Goal: Task Accomplishment & Management: Complete application form

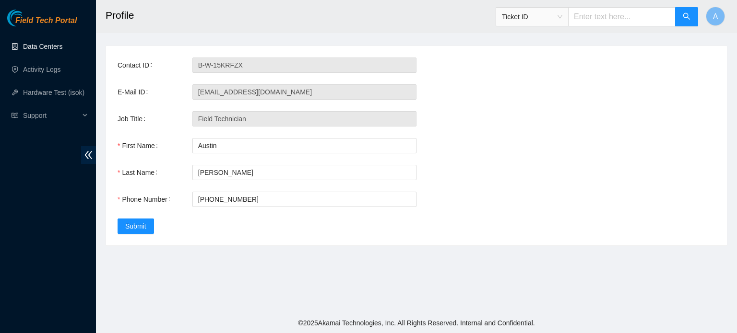
click at [26, 44] on link "Data Centers" at bounding box center [42, 47] width 39 height 8
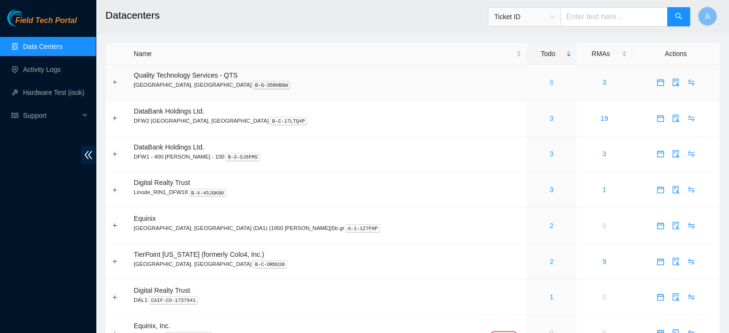
click at [550, 82] on link "6" at bounding box center [552, 83] width 4 height 8
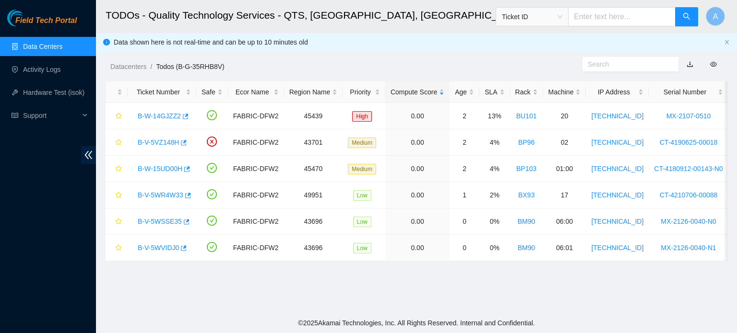
click at [62, 47] on link "Data Centers" at bounding box center [42, 47] width 39 height 8
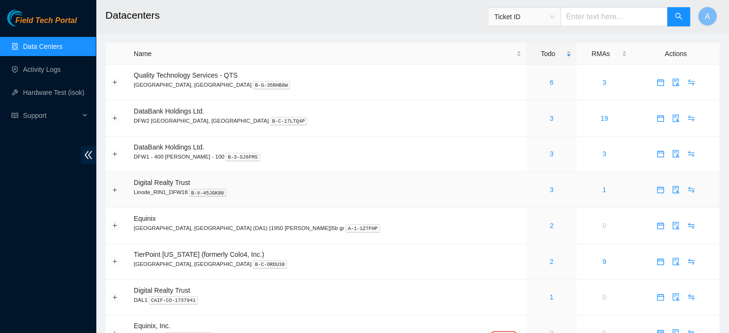
click at [527, 197] on td "3" at bounding box center [552, 190] width 50 height 36
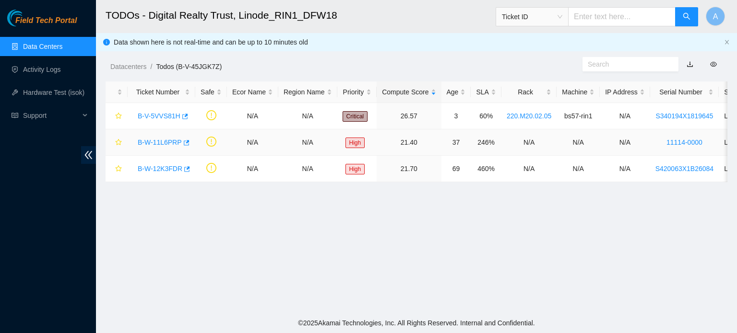
click at [161, 143] on link "B-W-11L6PRP" at bounding box center [160, 143] width 44 height 8
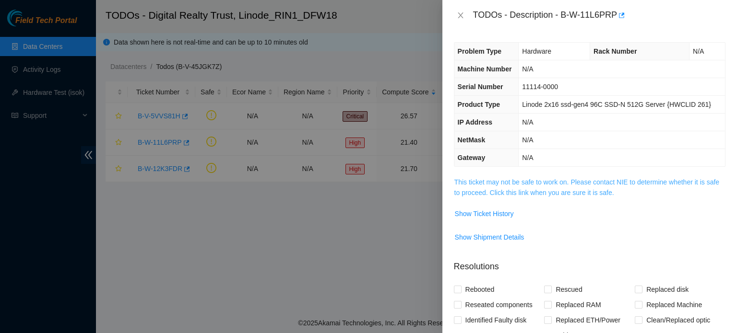
click at [577, 191] on link "This ticket may not be safe to work on. Please contact NIE to determine whether…" at bounding box center [586, 187] width 265 height 18
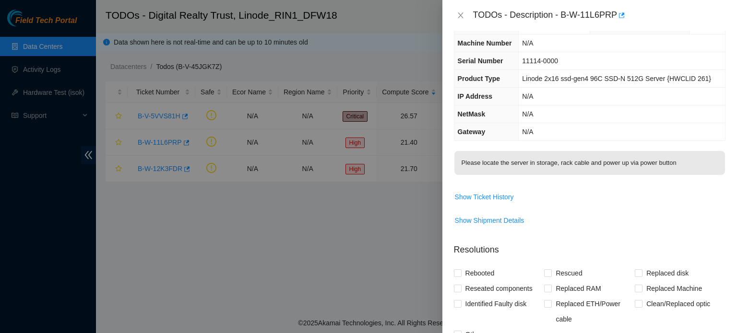
scroll to position [29, 0]
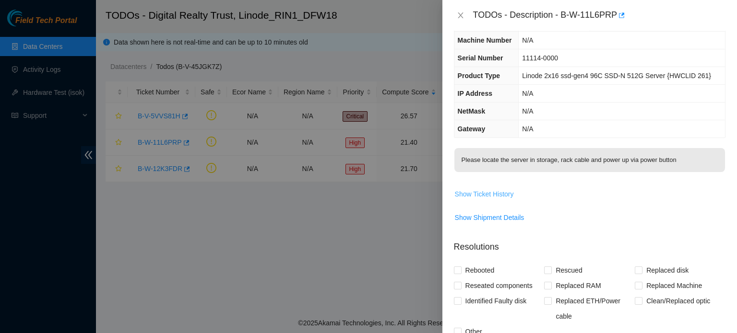
click at [508, 193] on span "Show Ticket History" at bounding box center [484, 194] width 59 height 11
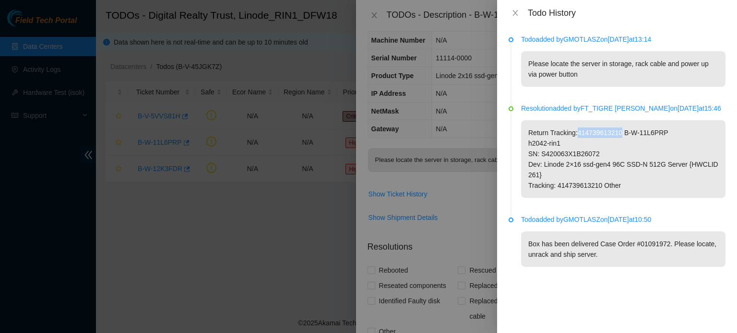
drag, startPoint x: 575, startPoint y: 134, endPoint x: 618, endPoint y: 137, distance: 43.3
click at [618, 137] on p "Return Tracking:414739613210 B-W-11L6PRP h2042-rin1 SN: S420063X1B26072 Dev: Li…" at bounding box center [623, 159] width 204 height 78
click at [578, 190] on p "Return Tracking:414739613210 B-W-11L6PRP h2042-rin1 SN: S420063X1B26072 Dev: Li…" at bounding box center [623, 159] width 204 height 78
drag, startPoint x: 556, startPoint y: 185, endPoint x: 600, endPoint y: 188, distance: 43.8
click at [600, 188] on p "Return Tracking:414739613210 B-W-11L6PRP h2042-rin1 SN: S420063X1B26072 Dev: Li…" at bounding box center [623, 159] width 204 height 78
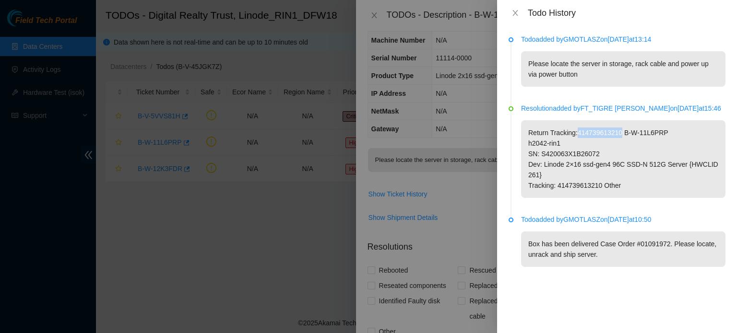
drag, startPoint x: 575, startPoint y: 133, endPoint x: 618, endPoint y: 135, distance: 43.2
click at [618, 135] on p "Return Tracking:414739613210 B-W-11L6PRP h2042-rin1 SN: S420063X1B26072 Dev: Li…" at bounding box center [623, 159] width 204 height 78
copy p "414739613210"
click at [585, 177] on p "Return Tracking:414739613210 B-W-11L6PRP h2042-rin1 SN: S420063X1B26072 Dev: Li…" at bounding box center [623, 159] width 204 height 78
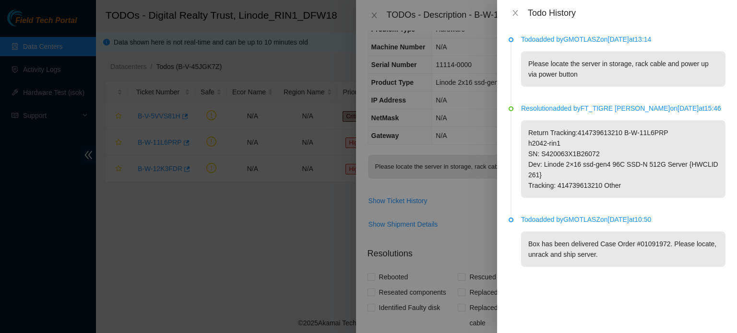
scroll to position [21, 0]
click at [516, 14] on icon "close" at bounding box center [514, 13] width 5 height 6
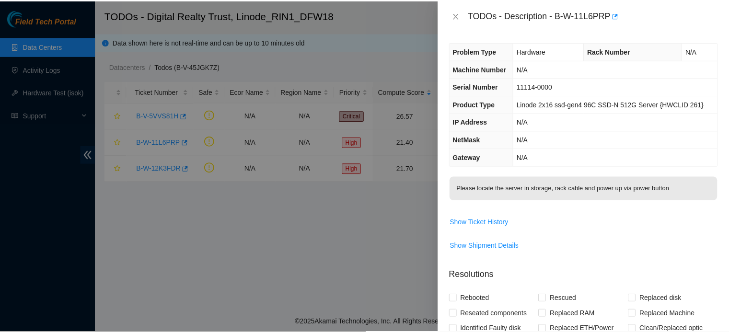
scroll to position [0, 0]
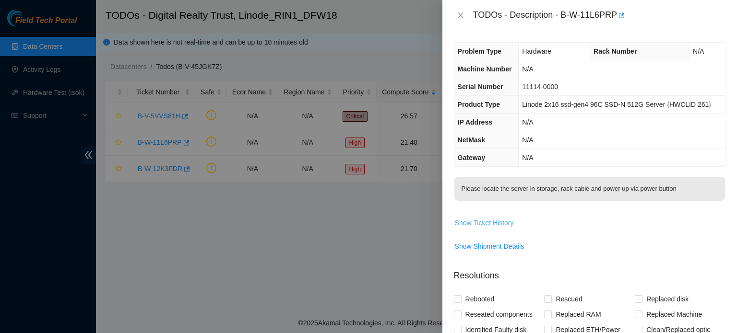
click at [497, 216] on button "Show Ticket History" at bounding box center [484, 222] width 60 height 15
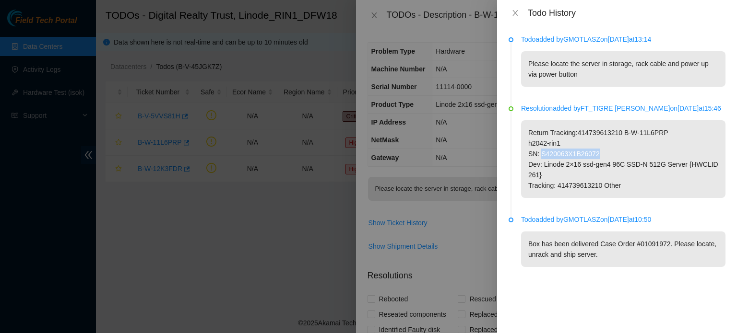
drag, startPoint x: 539, startPoint y: 153, endPoint x: 595, endPoint y: 156, distance: 56.2
click at [595, 156] on p "Return Tracking:414739613210 B-W-11L6PRP h2042-rin1 SN: S420063X1B26072 Dev: Li…" at bounding box center [623, 159] width 204 height 78
click at [577, 180] on p "Return Tracking:414739613210 B-W-11L6PRP h2042-rin1 SN: S420063X1B26072 Dev: Li…" at bounding box center [623, 159] width 204 height 78
drag, startPoint x: 556, startPoint y: 186, endPoint x: 598, endPoint y: 185, distance: 41.2
click at [598, 185] on p "Return Tracking:414739613210 B-W-11L6PRP h2042-rin1 SN: S420063X1B26072 Dev: Li…" at bounding box center [623, 159] width 204 height 78
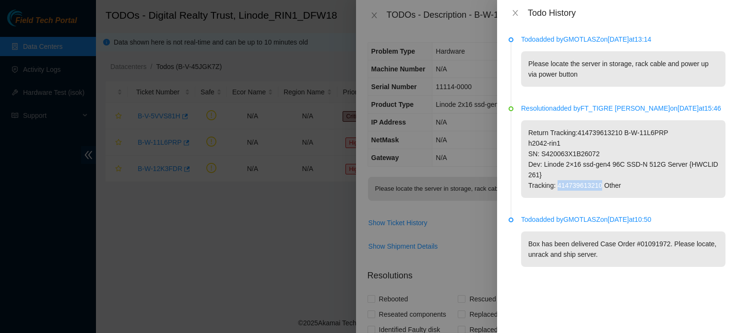
copy p "414739613210"
click at [521, 10] on button "Close" at bounding box center [514, 13] width 13 height 9
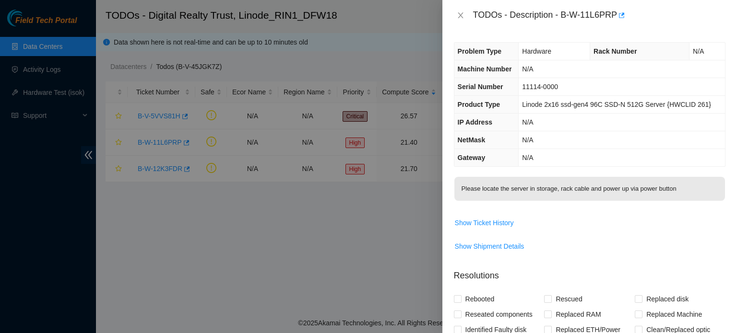
click at [447, 13] on div "TODOs - Description - B-W-11L6PRP" at bounding box center [589, 15] width 294 height 31
click at [460, 13] on icon "close" at bounding box center [461, 16] width 8 height 8
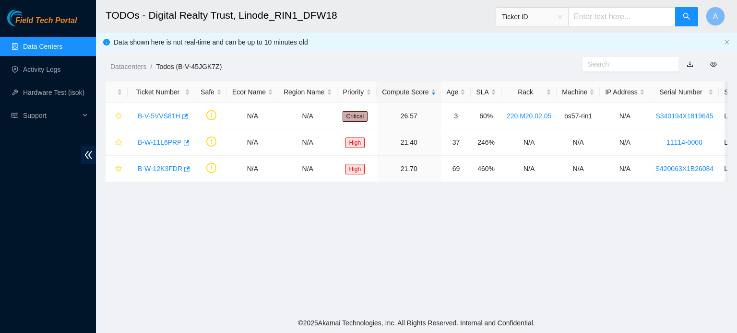
click at [548, 18] on span "Ticket ID" at bounding box center [532, 17] width 60 height 14
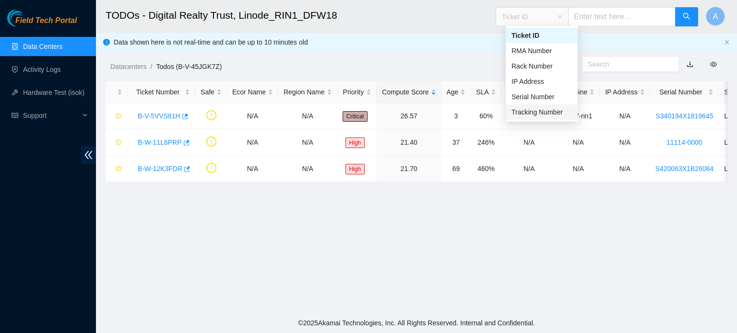
click at [538, 113] on div "Tracking Number" at bounding box center [541, 112] width 60 height 11
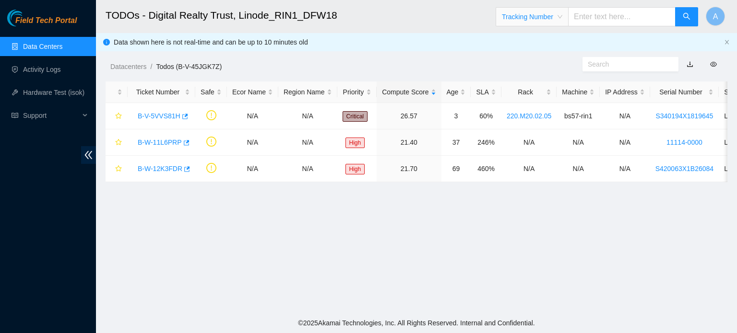
click at [611, 17] on input "text" at bounding box center [621, 16] width 107 height 19
paste input "414739613210"
type input "414739613210"
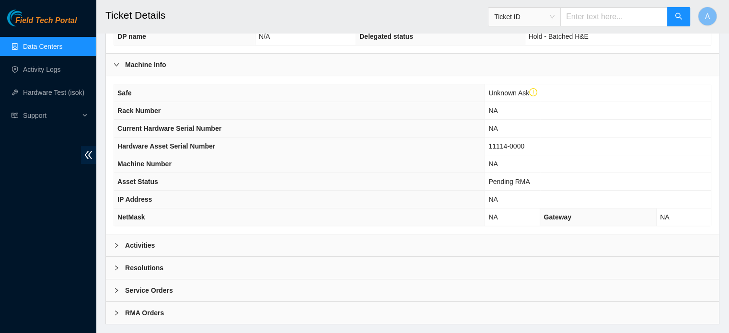
scroll to position [261, 0]
click at [443, 238] on div "Activities" at bounding box center [412, 246] width 613 height 22
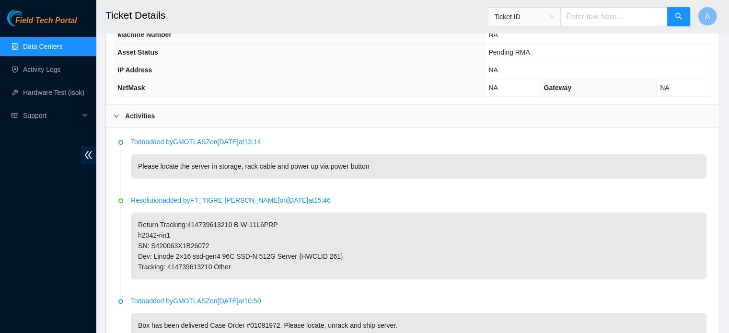
scroll to position [393, 0]
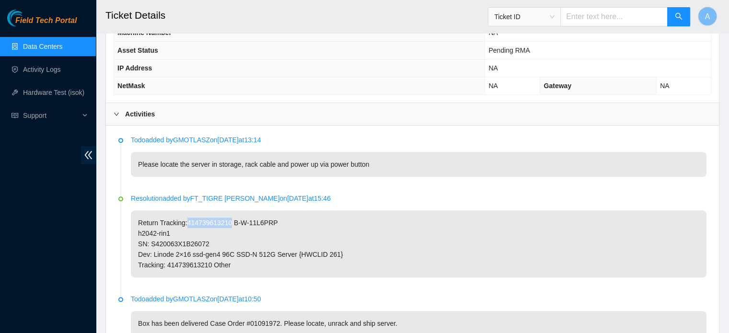
drag, startPoint x: 186, startPoint y: 219, endPoint x: 226, endPoint y: 218, distance: 40.3
click at [226, 218] on p "Return Tracking:414739613210 B-W-11L6PRP h2042-rin1 SN: S420063X1B26072 Dev: Li…" at bounding box center [419, 244] width 576 height 67
click at [218, 217] on p "Return Tracking:414739613210 B-W-11L6PRP h2042-rin1 SN: S420063X1B26072 Dev: Li…" at bounding box center [419, 244] width 576 height 67
drag, startPoint x: 231, startPoint y: 220, endPoint x: 279, endPoint y: 222, distance: 48.5
click at [279, 222] on p "Return Tracking:414739613210 B-W-11L6PRP h2042-rin1 SN: S420063X1B26072 Dev: Li…" at bounding box center [419, 244] width 576 height 67
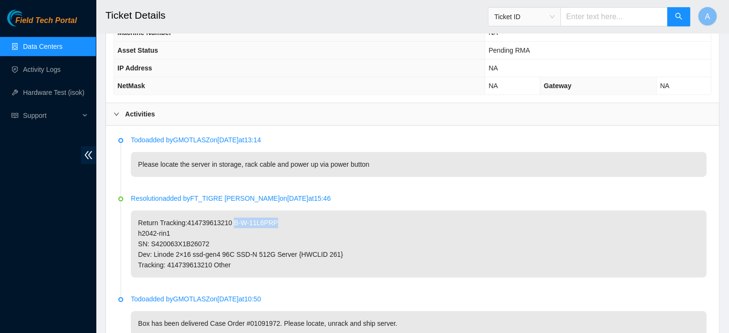
copy p "B-W-11L6PRP"
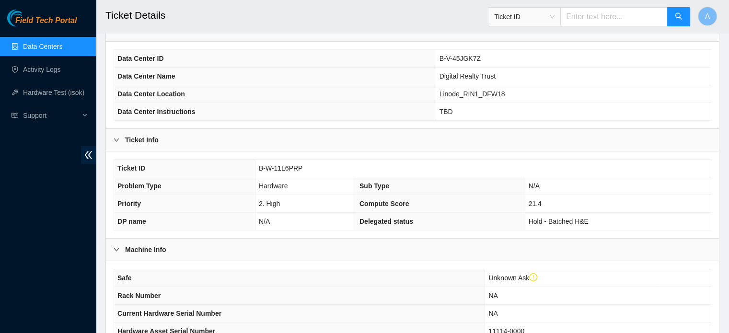
scroll to position [0, 0]
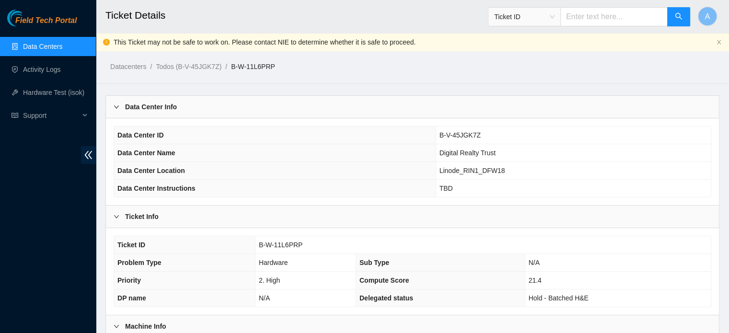
click at [599, 16] on input "text" at bounding box center [614, 16] width 107 height 19
paste input "B-W-11L6PRP"
type input "B-W-11L6PRP"
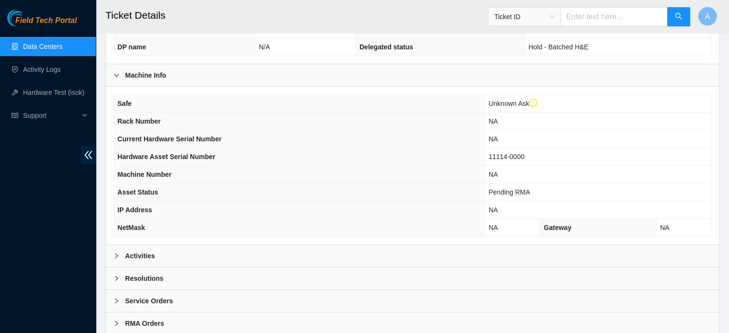
scroll to position [280, 0]
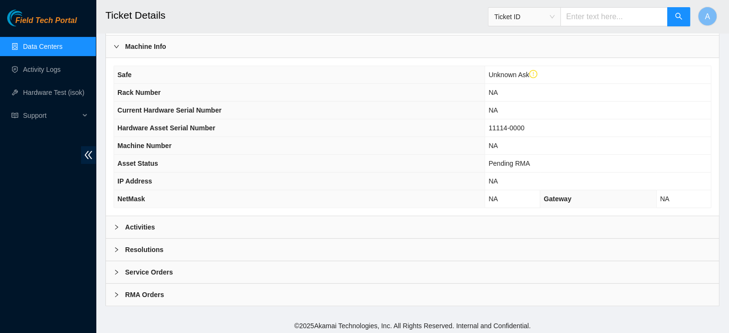
click at [257, 231] on div "Activities" at bounding box center [412, 227] width 613 height 22
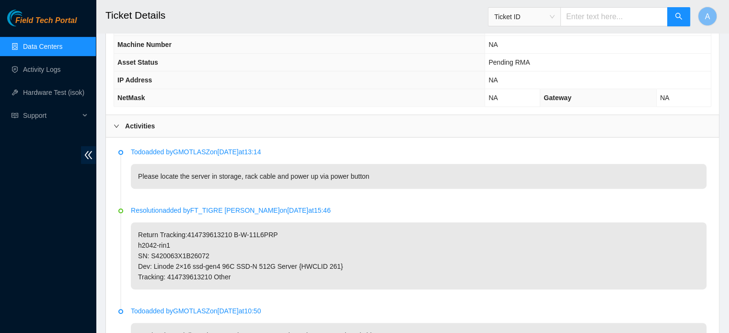
scroll to position [393, 0]
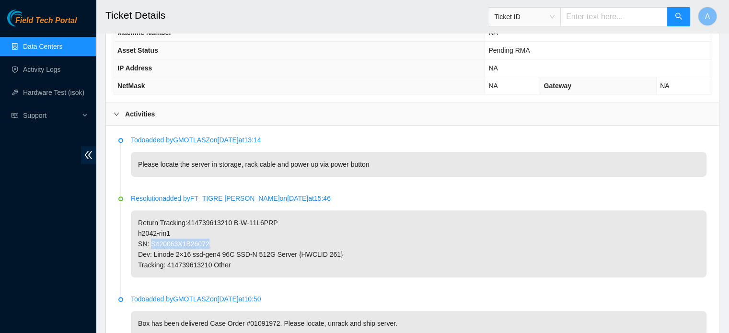
drag, startPoint x: 150, startPoint y: 241, endPoint x: 204, endPoint y: 237, distance: 54.8
click at [204, 237] on p "Return Tracking:414739613210 B-W-11L6PRP h2042-rin1 SN: S420063X1B26072 Dev: Li…" at bounding box center [419, 244] width 576 height 67
copy p "S420063X1B26072"
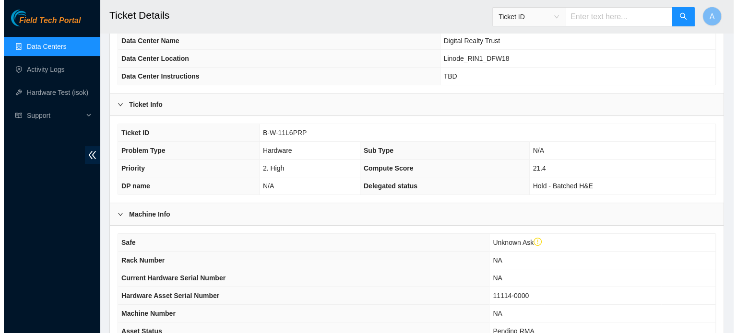
scroll to position [0, 0]
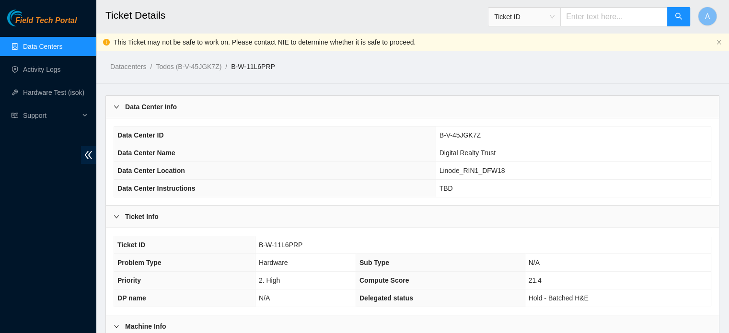
click at [547, 24] on span "Ticket ID" at bounding box center [524, 17] width 60 height 14
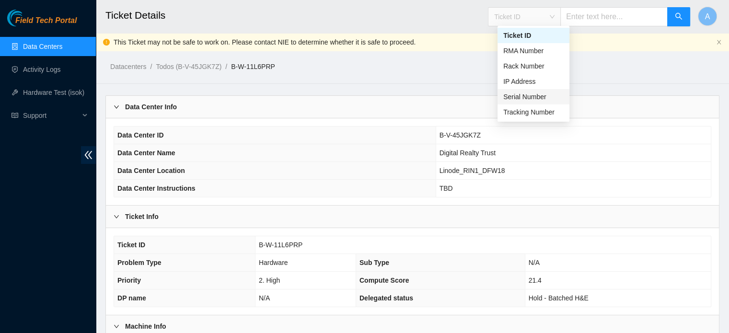
click at [528, 97] on div "Serial Number" at bounding box center [534, 97] width 60 height 11
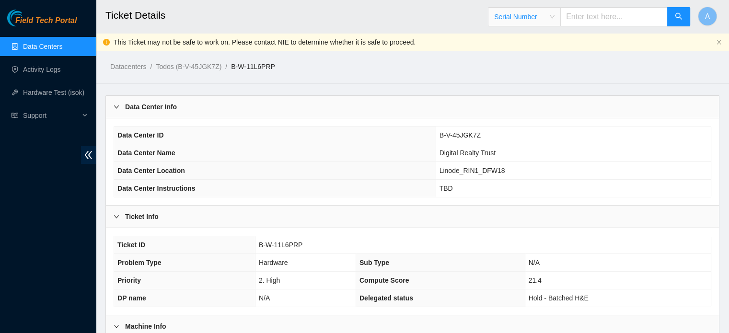
click at [597, 24] on input "text" at bounding box center [614, 16] width 107 height 19
paste input "S420063X1B26072"
type input "S420063X1B26072"
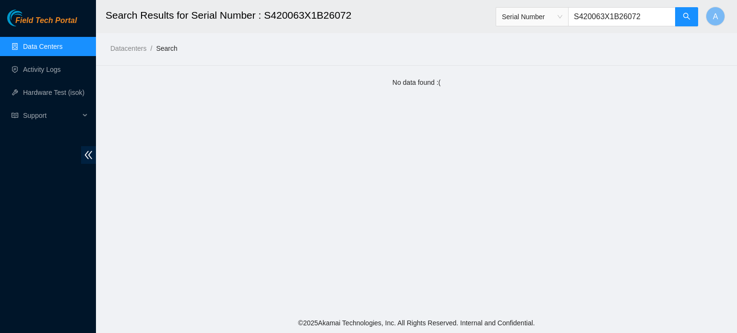
click at [600, 12] on input "S420063X1B26072" at bounding box center [621, 16] width 107 height 19
click at [562, 22] on span "Serial Number" at bounding box center [532, 17] width 60 height 14
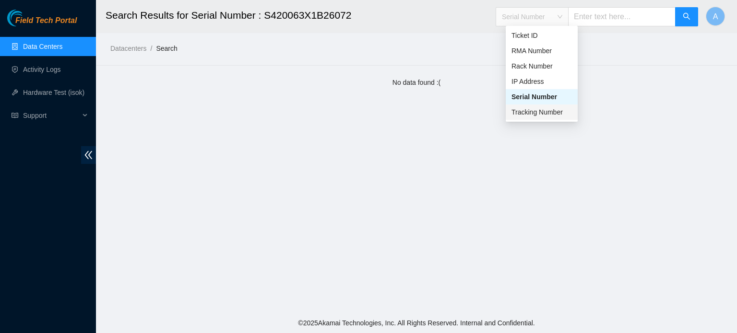
click at [532, 117] on div "Tracking Number" at bounding box center [541, 112] width 60 height 11
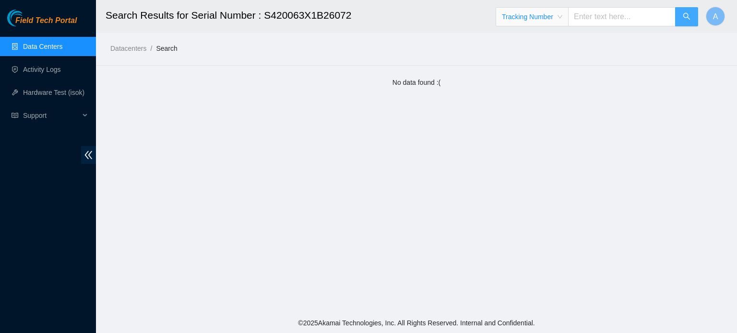
click at [694, 15] on button "button" at bounding box center [686, 16] width 23 height 19
click at [45, 50] on link "Data Centers" at bounding box center [42, 47] width 39 height 8
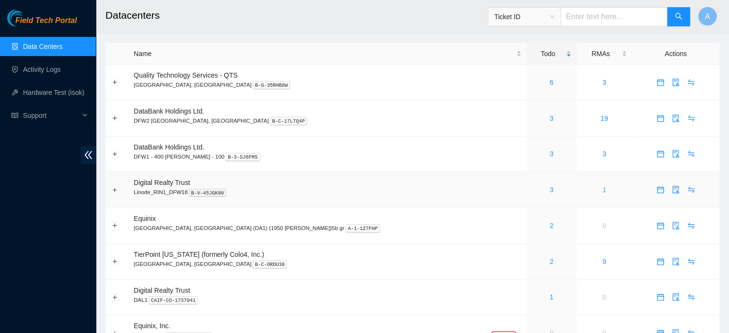
click at [603, 189] on link "1" at bounding box center [605, 190] width 4 height 8
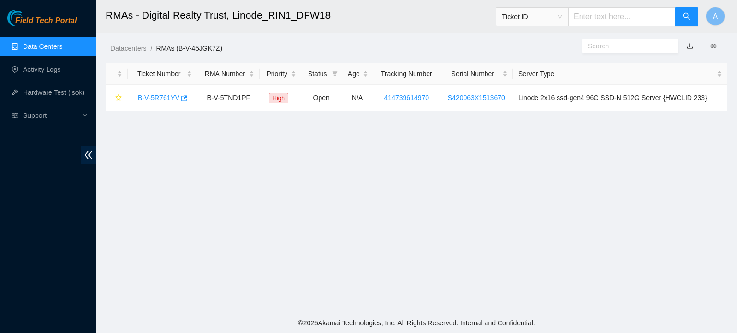
click at [46, 43] on link "Data Centers" at bounding box center [42, 47] width 39 height 8
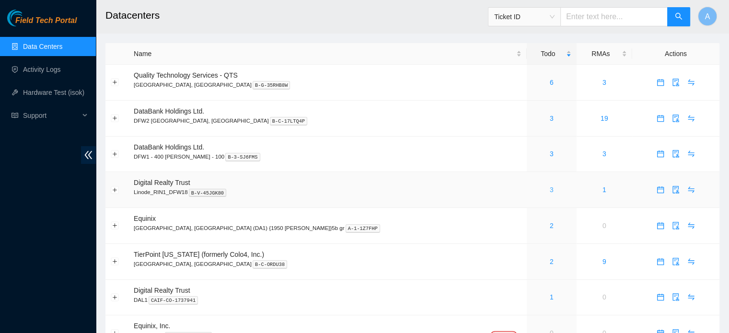
click at [550, 189] on link "3" at bounding box center [552, 190] width 4 height 8
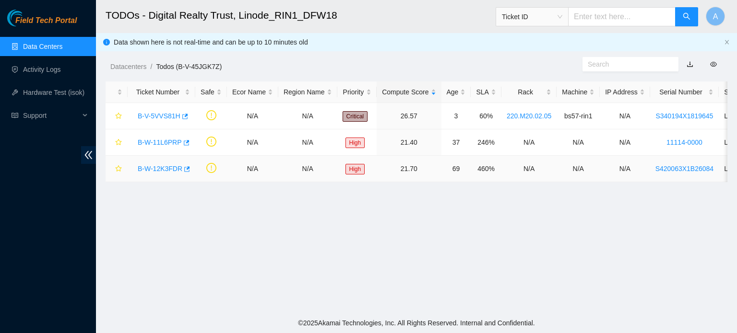
click at [166, 168] on link "B-W-12K3FDR" at bounding box center [160, 169] width 45 height 8
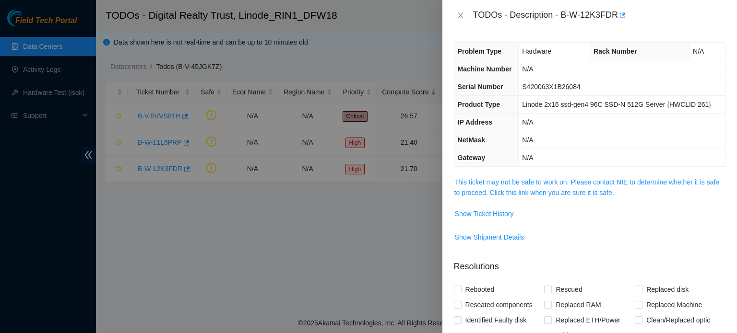
click at [529, 187] on span "This ticket may not be safe to work on. Please contact NIE to determine whether…" at bounding box center [589, 187] width 271 height 21
click at [534, 184] on link "This ticket may not be safe to work on. Please contact NIE to determine whether…" at bounding box center [586, 187] width 265 height 18
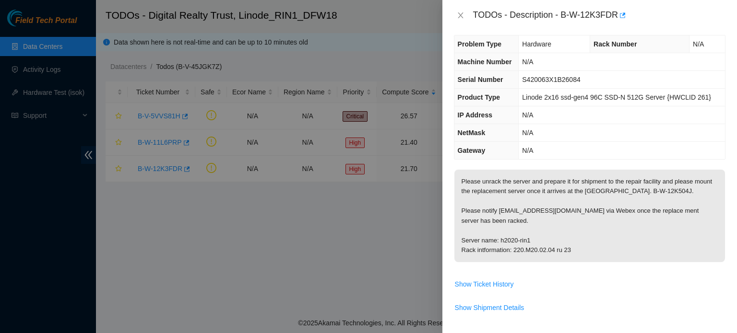
scroll to position [8, 0]
drag, startPoint x: 641, startPoint y: 192, endPoint x: 654, endPoint y: 193, distance: 13.5
drag, startPoint x: 654, startPoint y: 193, endPoint x: 651, endPoint y: 219, distance: 26.1
click at [651, 219] on p "Please unrack the server and prepare it for shipment to the repair facility and…" at bounding box center [589, 215] width 271 height 93
drag, startPoint x: 638, startPoint y: 192, endPoint x: 675, endPoint y: 191, distance: 37.4
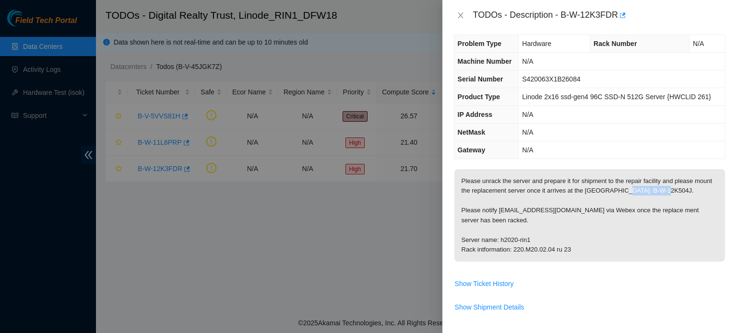
click at [675, 191] on p "Please unrack the server and prepare it for shipment to the repair facility and…" at bounding box center [589, 215] width 271 height 93
copy p "B-W-12K504J"
click at [481, 186] on p "Please unrack the server and prepare it for shipment to the repair facility and…" at bounding box center [589, 215] width 271 height 93
click at [461, 18] on icon "close" at bounding box center [461, 16] width 8 height 8
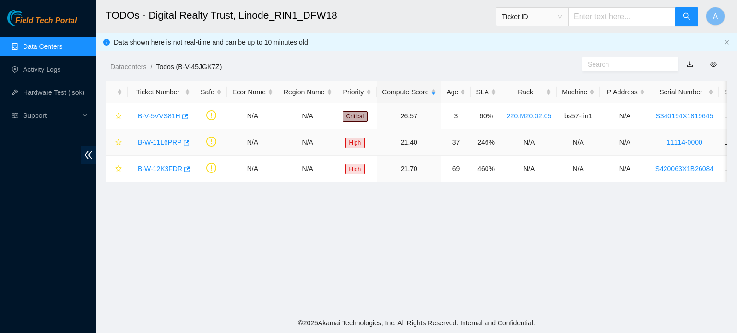
click at [165, 144] on link "B-W-11L6PRP" at bounding box center [160, 143] width 44 height 8
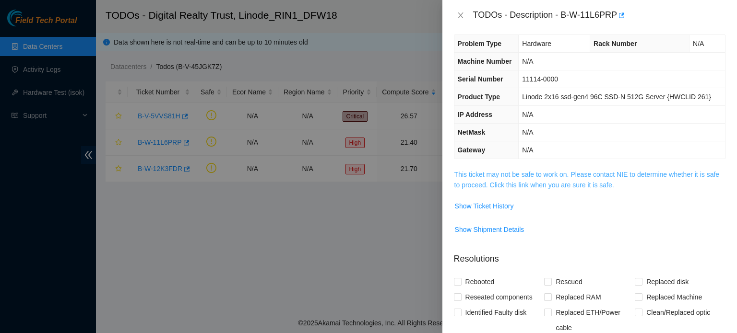
click at [506, 181] on link "This ticket may not be safe to work on. Please contact NIE to determine whether…" at bounding box center [586, 180] width 265 height 18
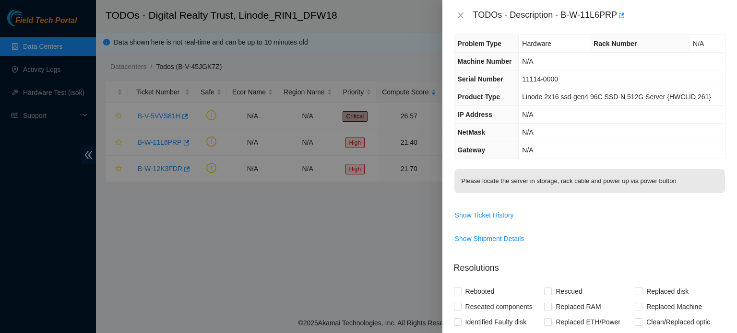
scroll to position [12, 0]
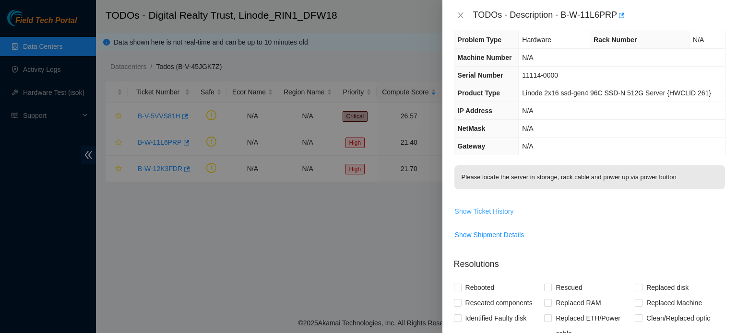
click at [489, 209] on span "Show Ticket History" at bounding box center [484, 211] width 59 height 11
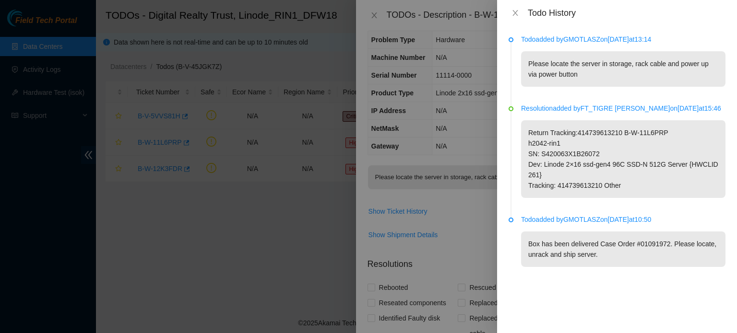
click at [435, 113] on div at bounding box center [368, 166] width 737 height 333
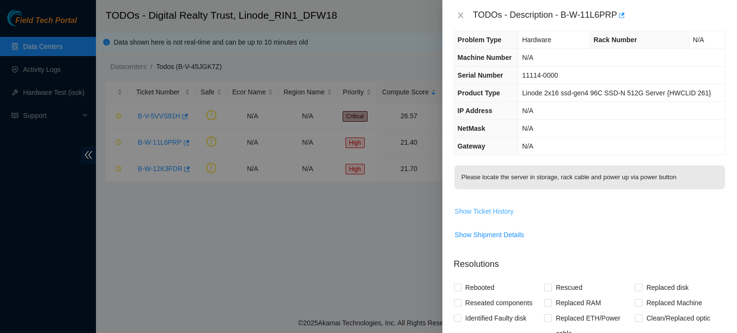
click at [498, 208] on span "Show Ticket History" at bounding box center [484, 211] width 59 height 11
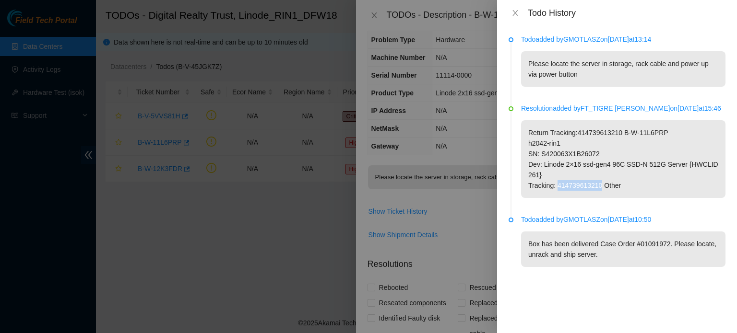
drag, startPoint x: 557, startPoint y: 188, endPoint x: 598, endPoint y: 187, distance: 40.8
click at [598, 187] on p "Return Tracking:414739613210 B-W-11L6PRP h2042-rin1 SN: S420063X1B26072 Dev: Li…" at bounding box center [623, 159] width 204 height 78
copy p "414739613210"
click at [577, 151] on p "Return Tracking:414739613210 B-W-11L6PRP h2042-rin1 SN: S420063X1B26072 Dev: Li…" at bounding box center [623, 159] width 204 height 78
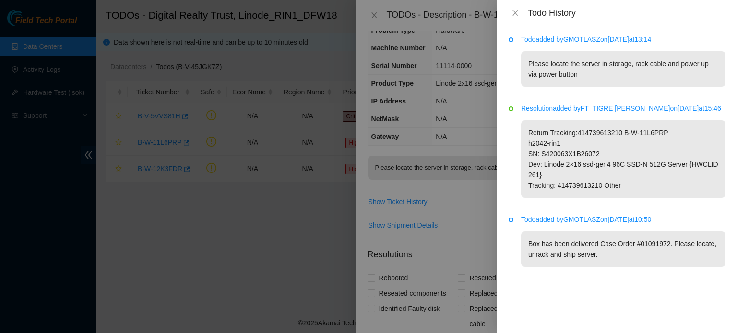
scroll to position [21, 0]
click at [514, 15] on icon "close" at bounding box center [515, 13] width 8 height 8
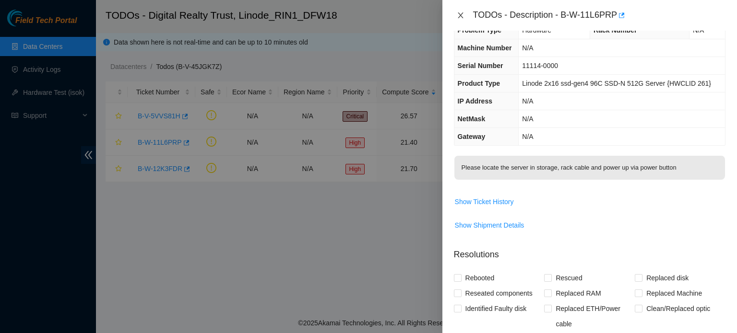
click at [459, 13] on icon "close" at bounding box center [461, 16] width 8 height 8
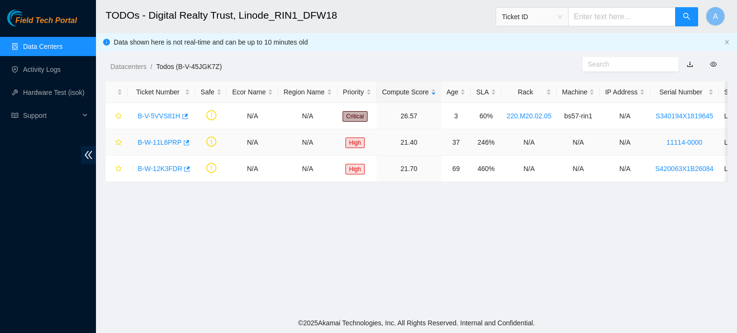
click at [158, 143] on link "B-W-11L6PRP" at bounding box center [160, 143] width 44 height 8
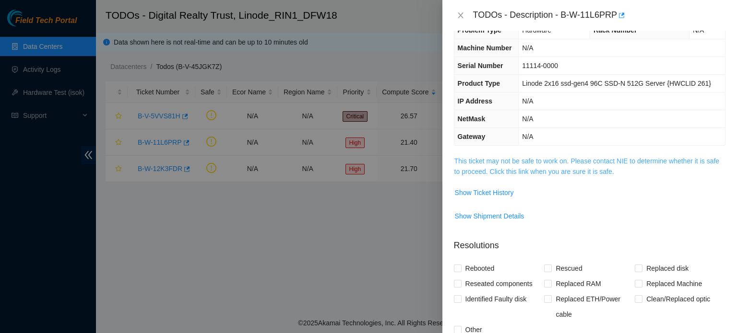
click at [485, 172] on link "This ticket may not be safe to work on. Please contact NIE to determine whether…" at bounding box center [586, 166] width 265 height 18
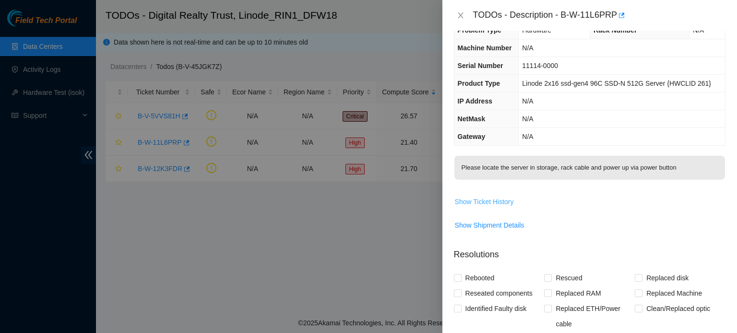
click at [491, 198] on span "Show Ticket History" at bounding box center [484, 202] width 59 height 11
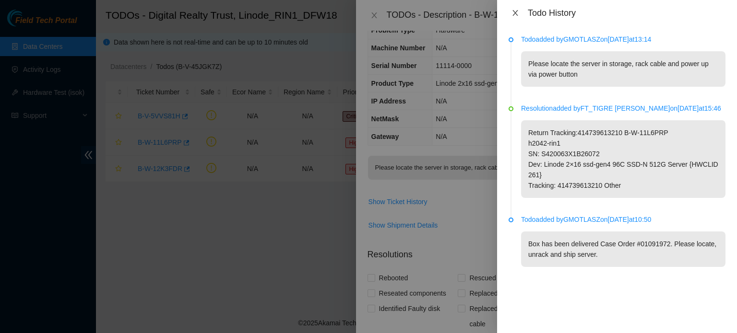
click at [518, 14] on icon "close" at bounding box center [515, 13] width 8 height 8
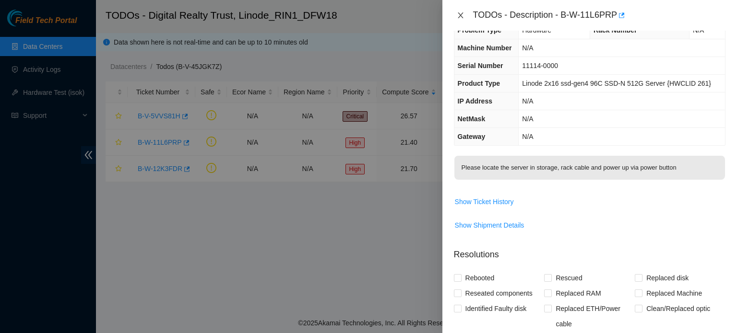
click at [459, 16] on icon "close" at bounding box center [460, 15] width 5 height 6
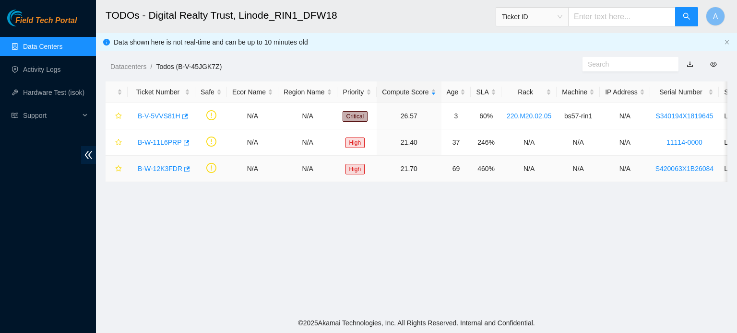
click at [167, 166] on link "B-W-12K3FDR" at bounding box center [160, 169] width 45 height 8
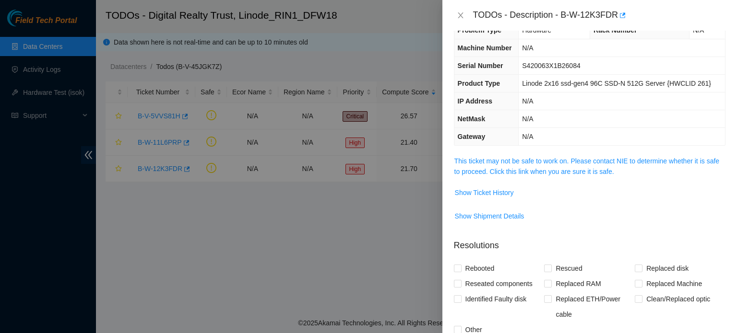
click at [565, 165] on span "This ticket may not be safe to work on. Please contact NIE to determine whether…" at bounding box center [589, 166] width 271 height 21
click at [566, 168] on link "This ticket may not be safe to work on. Please contact NIE to determine whether…" at bounding box center [586, 166] width 265 height 18
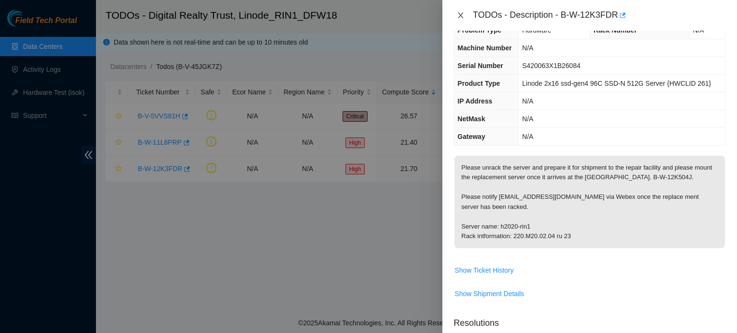
click at [460, 16] on icon "close" at bounding box center [460, 15] width 5 height 6
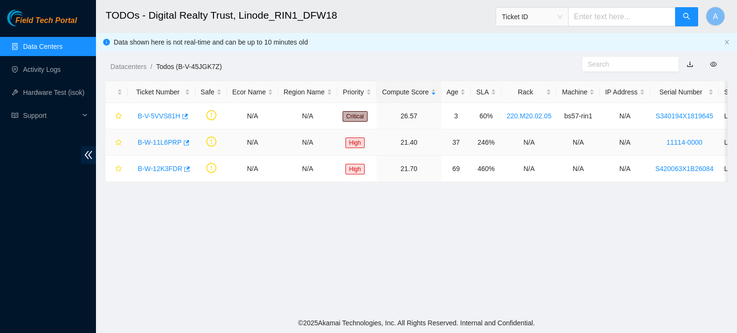
click at [173, 143] on link "B-W-11L6PRP" at bounding box center [160, 143] width 44 height 8
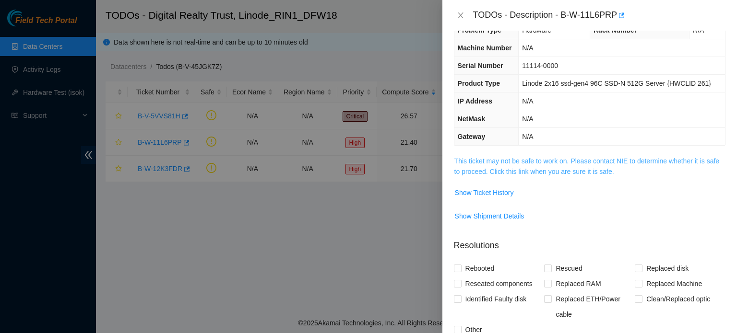
click at [567, 174] on link "This ticket may not be safe to work on. Please contact NIE to determine whether…" at bounding box center [586, 166] width 265 height 18
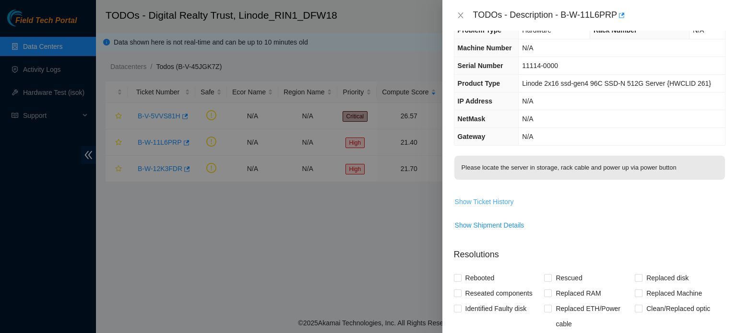
click at [496, 201] on span "Show Ticket History" at bounding box center [484, 202] width 59 height 11
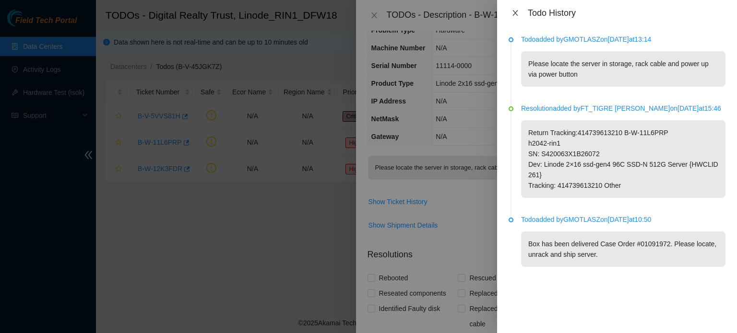
click at [514, 15] on icon "close" at bounding box center [515, 13] width 8 height 8
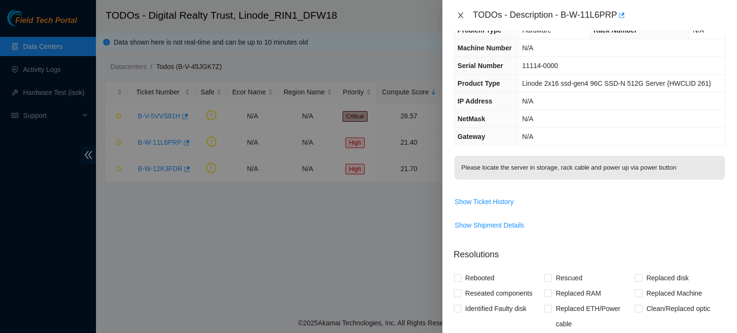
drag, startPoint x: 460, startPoint y: 21, endPoint x: 459, endPoint y: 16, distance: 5.2
click at [459, 16] on div "TODOs - Description - B-W-11L6PRP" at bounding box center [589, 15] width 271 height 15
click at [459, 16] on icon "close" at bounding box center [461, 16] width 8 height 8
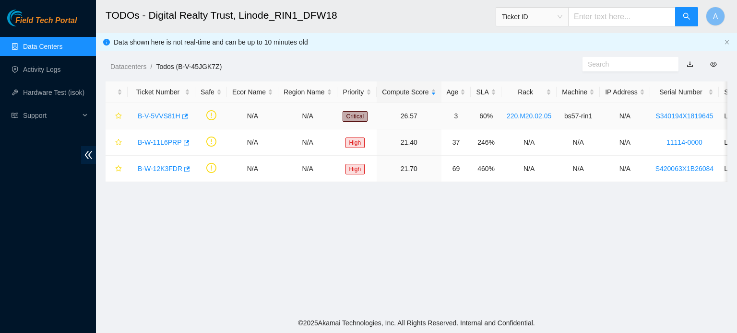
click at [169, 118] on link "B-V-5VVS81H" at bounding box center [159, 116] width 43 height 8
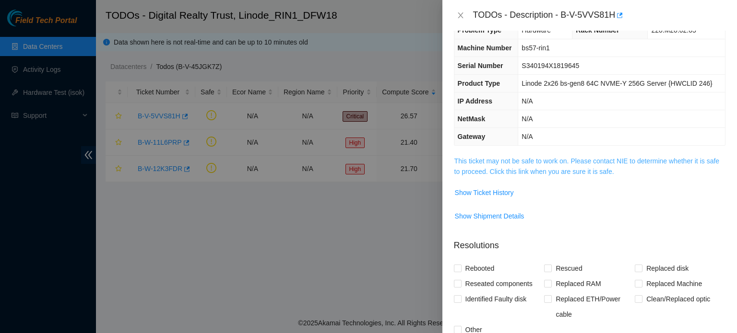
click at [509, 161] on link "This ticket may not be safe to work on. Please contact NIE to determine whether…" at bounding box center [586, 166] width 265 height 18
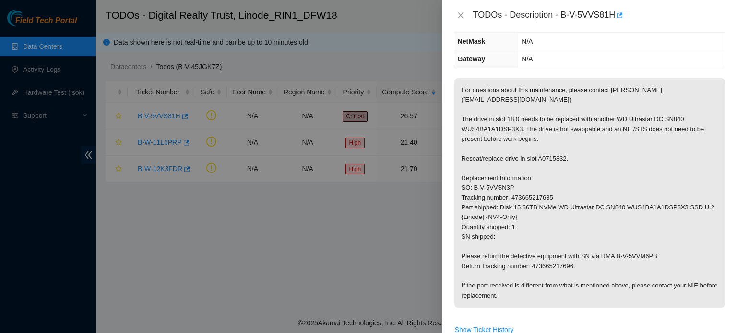
scroll to position [99, 0]
click at [449, 15] on div "TODOs - Description - B-V-5VVS81H" at bounding box center [589, 15] width 294 height 31
click at [455, 17] on button "Close" at bounding box center [460, 15] width 13 height 9
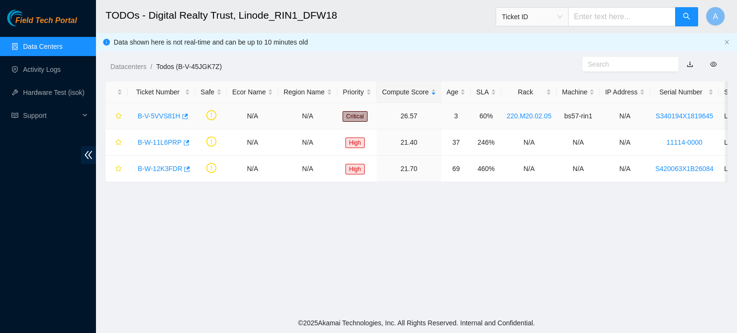
scroll to position [130, 0]
click at [165, 141] on link "B-W-11L6PRP" at bounding box center [160, 143] width 44 height 8
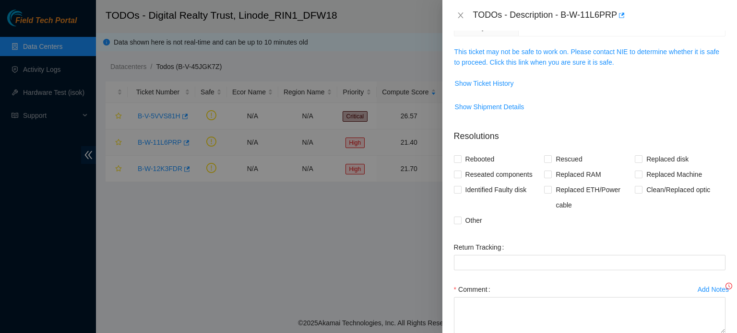
scroll to position [99, 0]
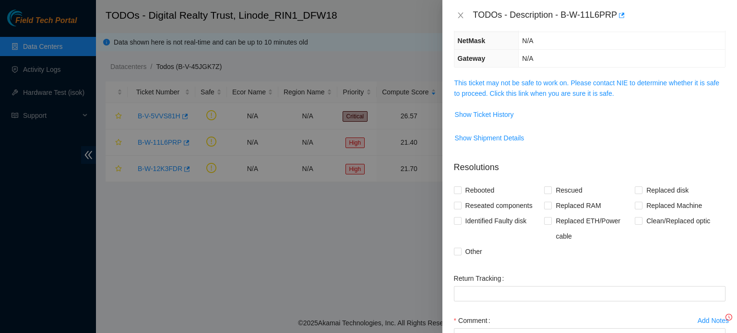
click at [553, 88] on span "This ticket may not be safe to work on. Please contact NIE to determine whether…" at bounding box center [589, 88] width 271 height 21
click at [552, 84] on link "This ticket may not be safe to work on. Please contact NIE to determine whether…" at bounding box center [586, 88] width 265 height 18
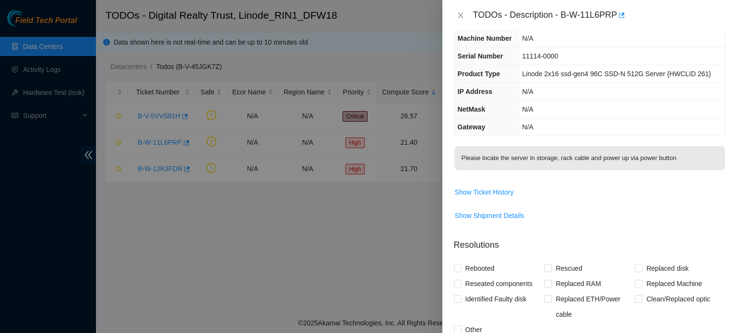
scroll to position [0, 0]
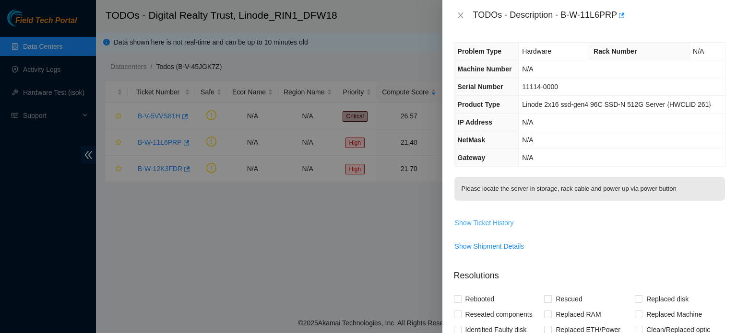
click at [503, 224] on span "Show Ticket History" at bounding box center [484, 223] width 59 height 11
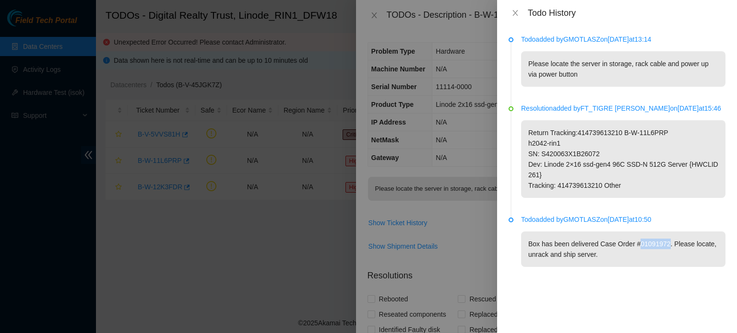
drag, startPoint x: 635, startPoint y: 243, endPoint x: 666, endPoint y: 244, distance: 30.7
click at [666, 244] on p "Box has been delivered Case Order #01091972. Please locate, unrack and ship ser…" at bounding box center [623, 249] width 204 height 35
copy p "01091972"
click at [513, 8] on div "Todo History" at bounding box center [616, 13] width 217 height 11
click at [514, 11] on icon "close" at bounding box center [515, 13] width 8 height 8
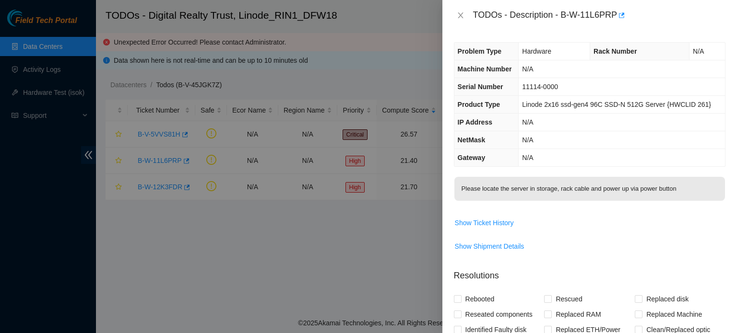
click at [468, 13] on div "TODOs - Description - B-W-11L6PRP" at bounding box center [589, 15] width 271 height 15
click at [464, 13] on button "Close" at bounding box center [460, 15] width 13 height 9
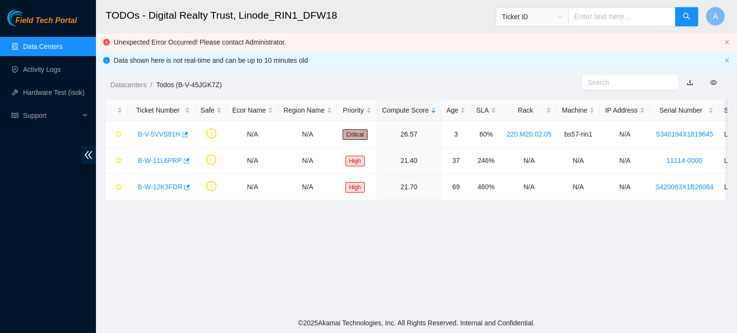
click at [518, 16] on span "Ticket ID" at bounding box center [532, 17] width 60 height 14
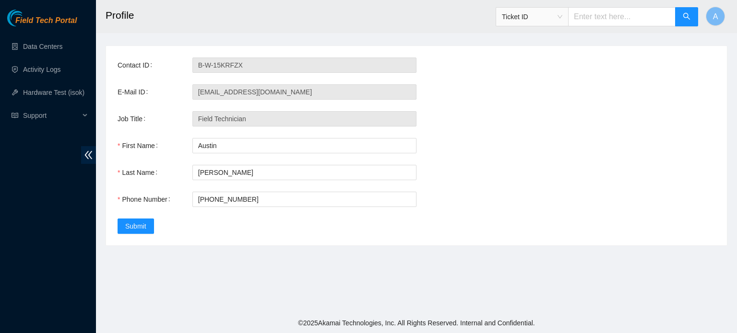
click at [509, 12] on div "Ticket ID" at bounding box center [532, 16] width 72 height 15
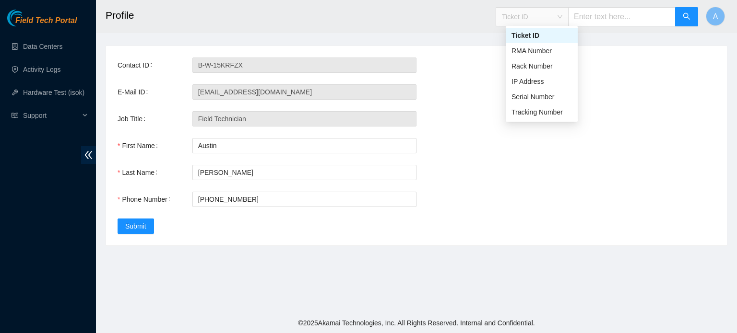
click at [595, 12] on input "text" at bounding box center [621, 16] width 107 height 19
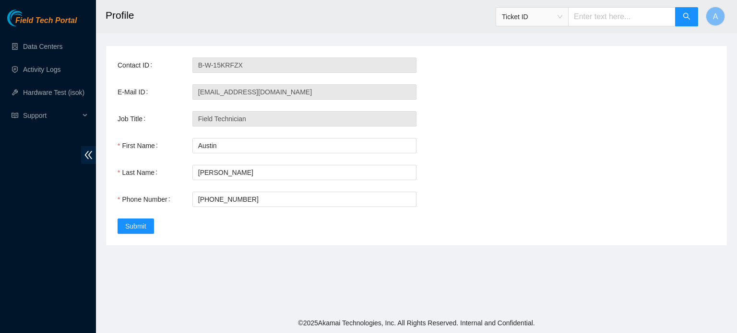
paste input "B-W-12K504J"
type input "B-W-12K504J"
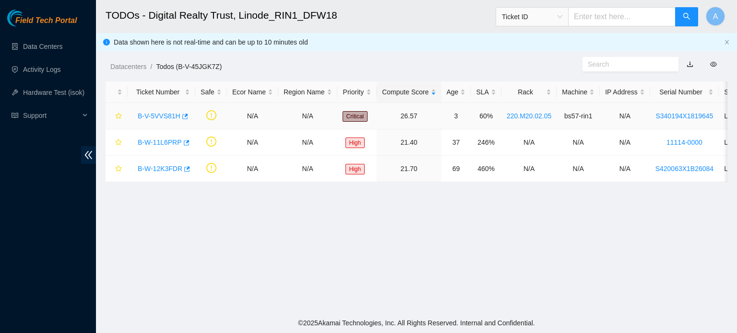
drag, startPoint x: 522, startPoint y: 53, endPoint x: 166, endPoint y: 116, distance: 361.4
click at [166, 116] on link "B-V-5VVS81H" at bounding box center [159, 116] width 43 height 8
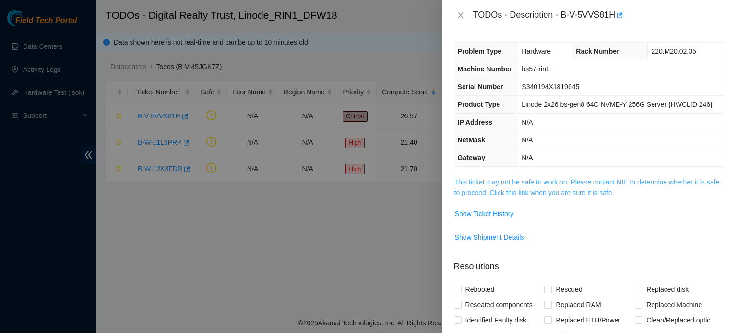
click at [597, 191] on link "This ticket may not be safe to work on. Please contact NIE to determine whether…" at bounding box center [586, 187] width 265 height 18
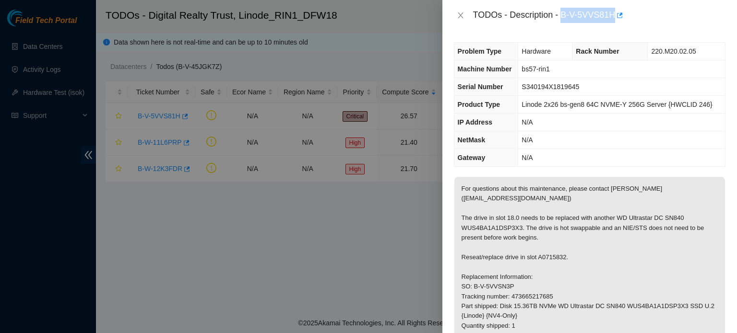
drag, startPoint x: 561, startPoint y: 14, endPoint x: 614, endPoint y: 11, distance: 53.8
click at [614, 11] on div "TODOs - Description - B-V-5VVS81H" at bounding box center [599, 15] width 252 height 15
copy div "B-V-5VVS81H"
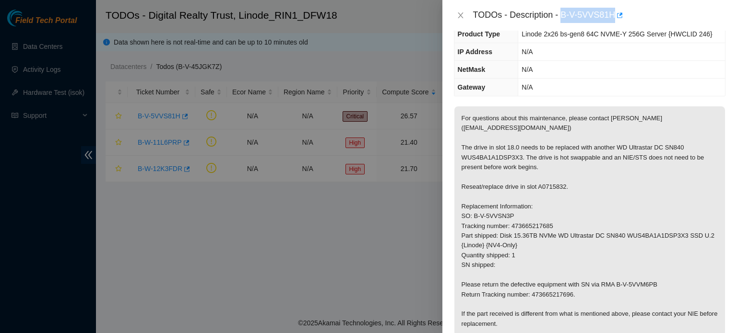
scroll to position [69, 0]
click at [602, 153] on p "For questions about this maintenance, please contact Alex Abelson (aabelson@aka…" at bounding box center [589, 223] width 271 height 230
drag, startPoint x: 610, startPoint y: 119, endPoint x: 643, endPoint y: 120, distance: 33.1
click at [643, 120] on p "For questions about this maintenance, please contact [PERSON_NAME] ([EMAIL_ADDR…" at bounding box center [589, 223] width 271 height 230
copy p "[PERSON_NAME]"
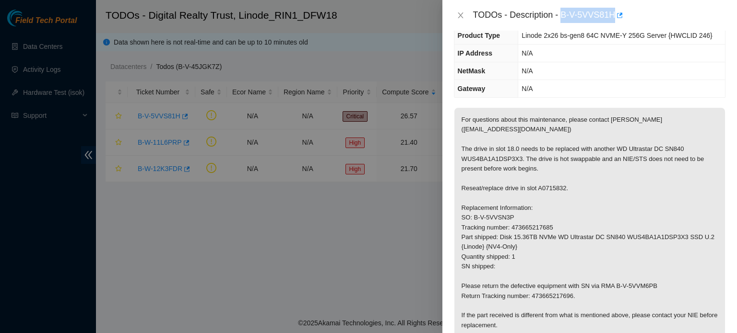
drag, startPoint x: 561, startPoint y: 13, endPoint x: 613, endPoint y: 14, distance: 52.3
click at [613, 14] on div "TODOs - Description - B-V-5VVS81H" at bounding box center [599, 15] width 252 height 15
copy div "B-V-5VVS81H"
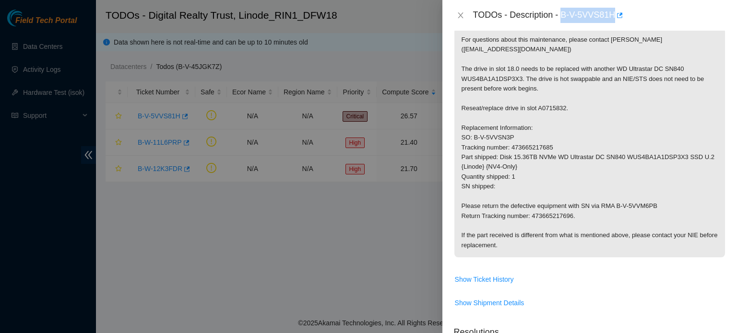
scroll to position [150, 0]
click at [464, 15] on button "Close" at bounding box center [460, 15] width 13 height 9
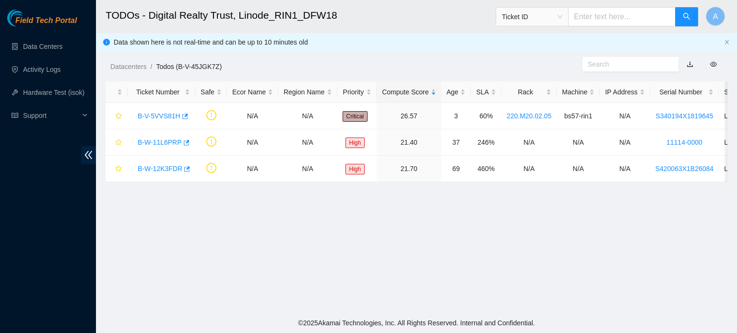
scroll to position [181, 0]
click at [172, 141] on link "B-W-11L6PRP" at bounding box center [160, 143] width 44 height 8
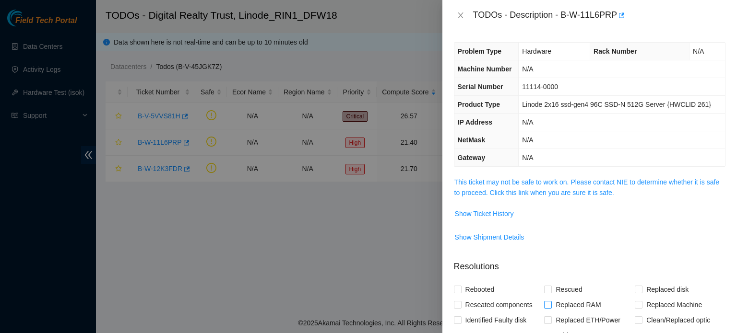
scroll to position [34, 0]
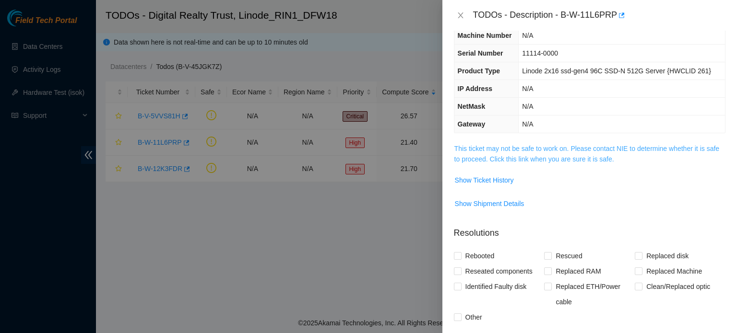
click at [544, 156] on link "This ticket may not be safe to work on. Please contact NIE to determine whether…" at bounding box center [586, 154] width 265 height 18
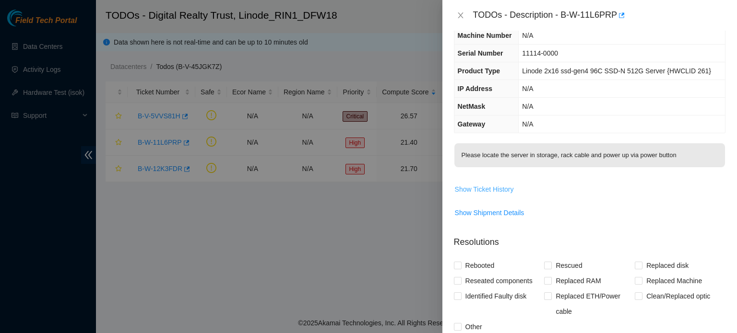
click at [495, 187] on span "Show Ticket History" at bounding box center [484, 189] width 59 height 11
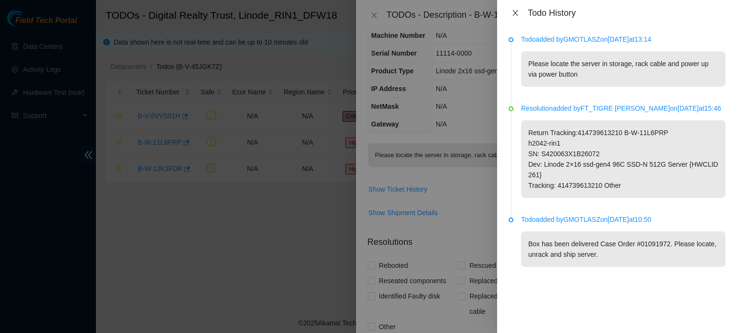
click at [515, 13] on icon "close" at bounding box center [514, 13] width 5 height 6
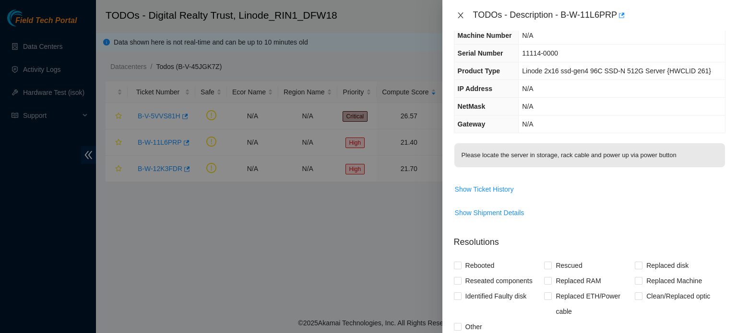
click at [458, 15] on icon "close" at bounding box center [461, 16] width 8 height 8
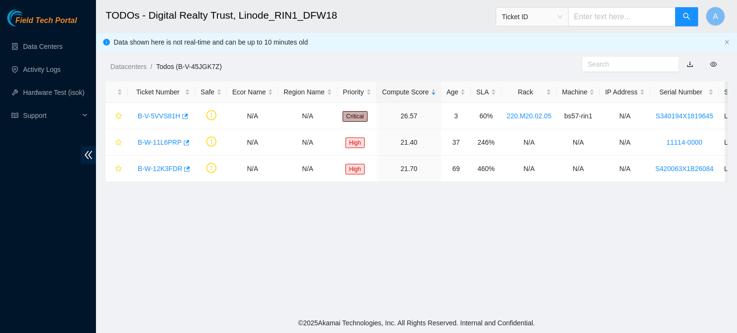
scroll to position [44, 0]
click at [158, 117] on link "B-V-5VVS81H" at bounding box center [159, 116] width 43 height 8
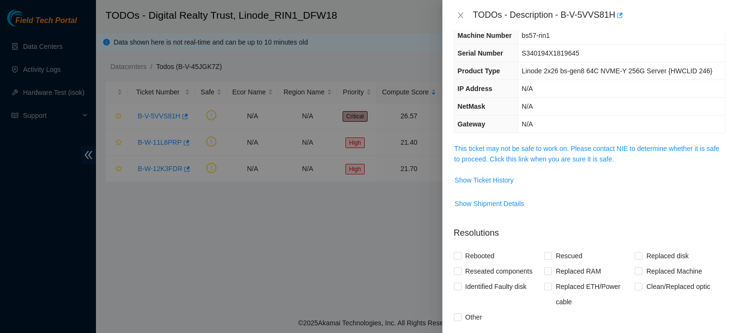
click at [544, 163] on span "This ticket may not be safe to work on. Please contact NIE to determine whether…" at bounding box center [589, 153] width 271 height 21
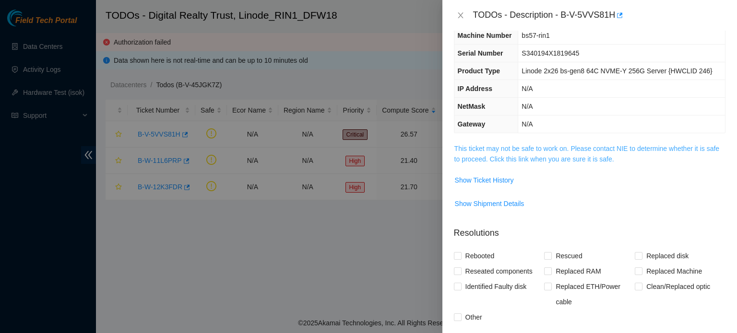
click at [538, 154] on link "This ticket may not be safe to work on. Please contact NIE to determine whether…" at bounding box center [586, 154] width 265 height 18
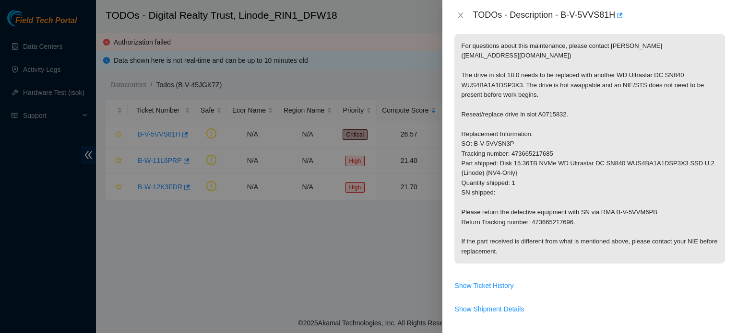
scroll to position [0, 0]
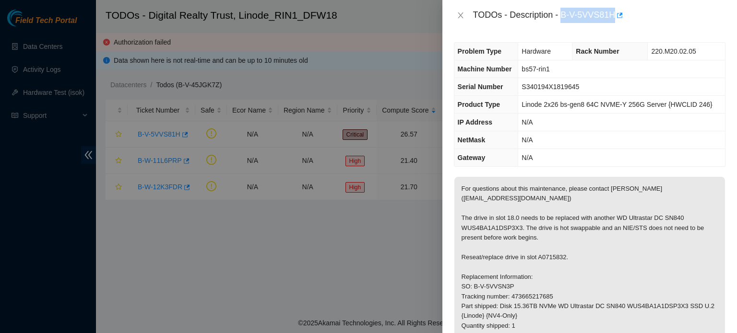
drag, startPoint x: 563, startPoint y: 15, endPoint x: 614, endPoint y: 15, distance: 51.8
click at [614, 15] on div "TODOs - Description - B-V-5VVS81H" at bounding box center [599, 15] width 252 height 15
copy div "B-V-5VVS81H"
click at [514, 38] on div "Problem Type Hardware Rack Number 220.M20.02.05 Machine Number bs57-rin1 Serial…" at bounding box center [589, 182] width 294 height 303
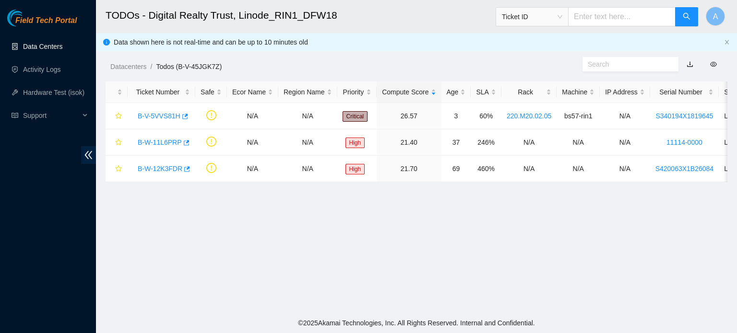
click at [32, 43] on link "Data Centers" at bounding box center [42, 47] width 39 height 8
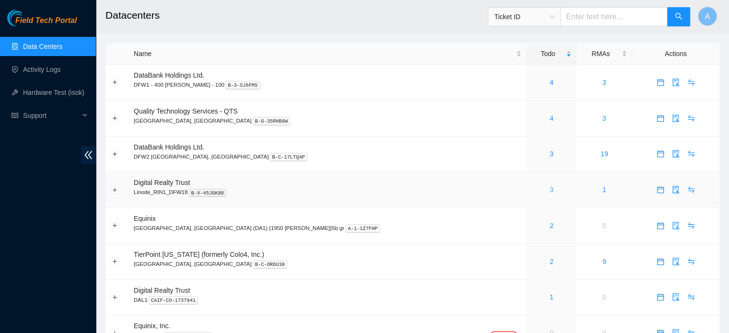
click at [550, 189] on link "3" at bounding box center [552, 190] width 4 height 8
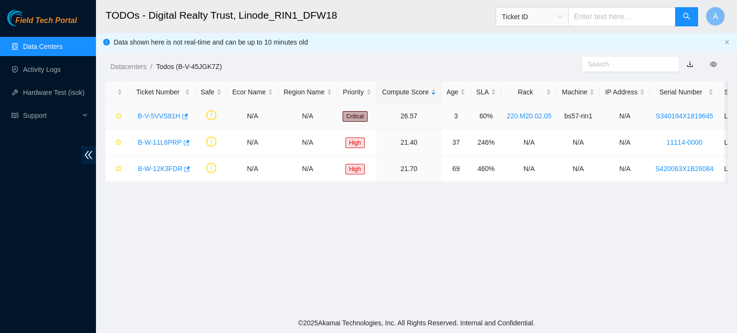
click at [168, 119] on link "B-V-5VVS81H" at bounding box center [159, 116] width 43 height 8
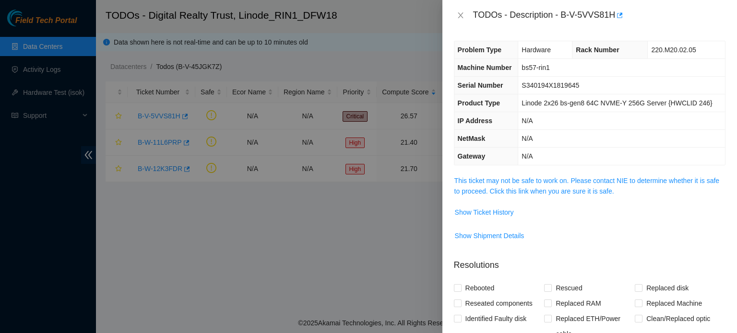
scroll to position [1, 0]
click at [509, 180] on link "This ticket may not be safe to work on. Please contact NIE to determine whether…" at bounding box center [586, 186] width 265 height 18
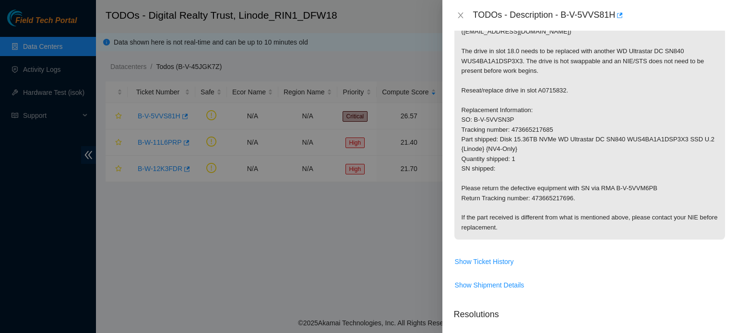
scroll to position [169, 0]
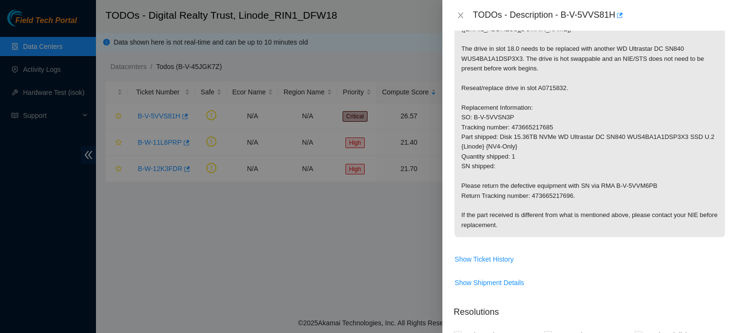
drag, startPoint x: 474, startPoint y: 180, endPoint x: 572, endPoint y: 196, distance: 99.6
click at [572, 196] on p "For questions about this maintenance, please contact Alex Abelson (aabelson@aka…" at bounding box center [589, 123] width 271 height 230
click at [557, 183] on p "For questions about this maintenance, please contact Alex Abelson (aabelson@aka…" at bounding box center [589, 123] width 271 height 230
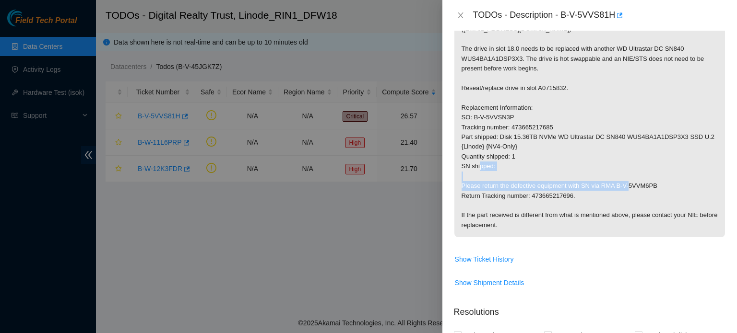
click at [557, 183] on p "For questions about this maintenance, please contact Alex Abelson (aabelson@aka…" at bounding box center [589, 123] width 271 height 230
click at [502, 105] on p "For questions about this maintenance, please contact Alex Abelson (aabelson@aka…" at bounding box center [589, 123] width 271 height 230
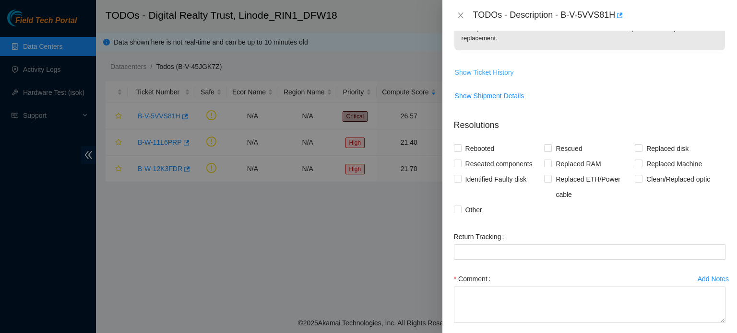
scroll to position [357, 0]
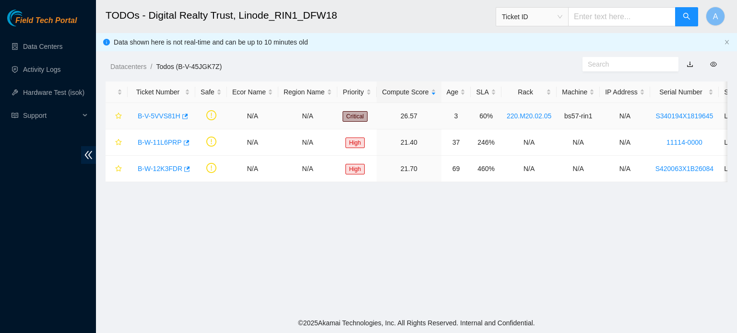
click at [156, 118] on link "B-V-5VVS81H" at bounding box center [159, 116] width 43 height 8
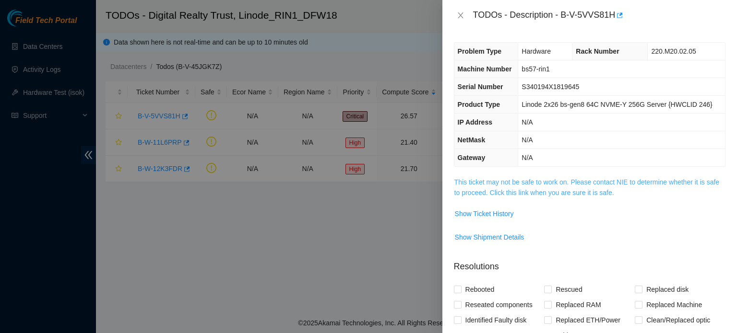
scroll to position [186, 0]
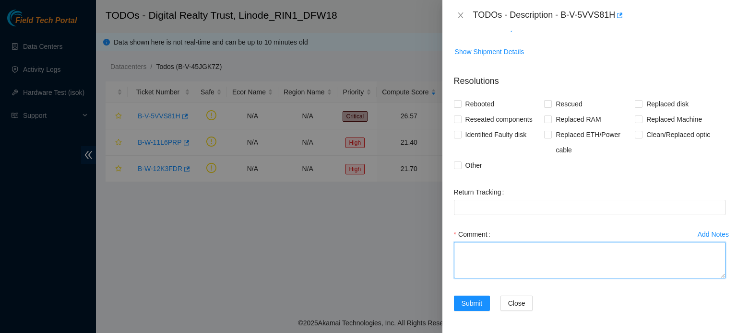
click at [503, 262] on textarea "Comment" at bounding box center [589, 260] width 271 height 36
paste textarea "Ticket: B-W-165UKE5 New SN: WFKA49PD Bad SN: WFK0X8J10000E842E50F Service Order…"
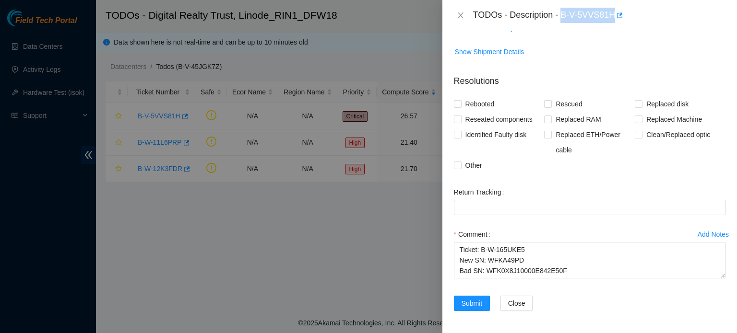
drag, startPoint x: 564, startPoint y: 14, endPoint x: 614, endPoint y: 13, distance: 50.4
click at [614, 13] on div "TODOs - Description - B-V-5VVS81H" at bounding box center [599, 15] width 252 height 15
copy div "B-V-5VVS81H"
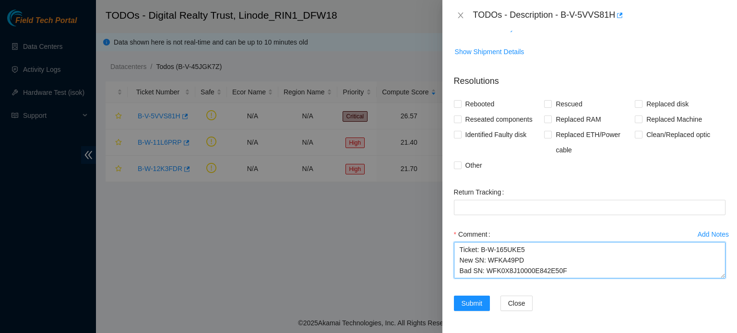
drag, startPoint x: 479, startPoint y: 249, endPoint x: 487, endPoint y: 248, distance: 8.8
click at [487, 248] on textarea "Ticket: B-W-165UKE5 New SN: WFKA49PD Bad SN: WFK0X8J10000E842E50F Service Order…" at bounding box center [589, 260] width 271 height 36
drag, startPoint x: 481, startPoint y: 248, endPoint x: 520, endPoint y: 249, distance: 38.9
click at [520, 249] on textarea "Ticket: B-W-165UKE5 New SN: WFKA49PD Bad SN: WFK0X8J10000E842E50F Service Order…" at bounding box center [589, 260] width 271 height 36
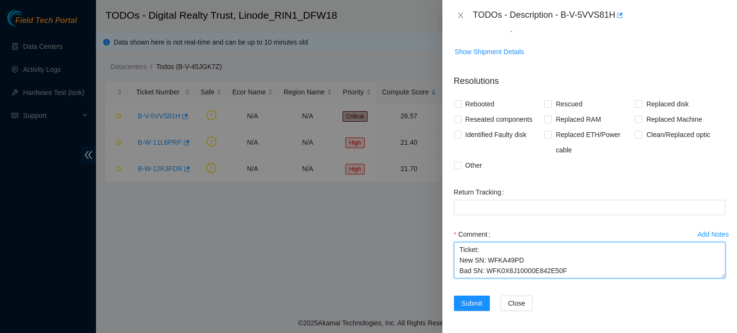
paste textarea "B-V-5VVS81H"
drag, startPoint x: 489, startPoint y: 260, endPoint x: 520, endPoint y: 263, distance: 31.7
click at [520, 263] on textarea "Ticket: B-V-5VVS81H New SN: WFKA49PD Bad SN: WFK0X8J10000E842E50F Service Order…" at bounding box center [589, 260] width 271 height 36
drag, startPoint x: 485, startPoint y: 269, endPoint x: 554, endPoint y: 266, distance: 69.1
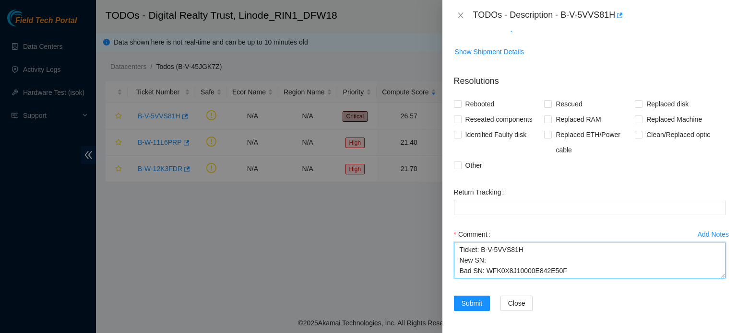
click at [554, 266] on textarea "Ticket: B-V-5VVS81H New SN: Bad SN: WFK0X8J10000E842E50F Service Order: B-W-167…" at bounding box center [589, 260] width 271 height 36
drag, startPoint x: 505, startPoint y: 254, endPoint x: 545, endPoint y: 253, distance: 40.3
click at [545, 253] on textarea "Ticket: B-V-5VVS81H New SN: Bad SN: Service Order: B-W-167TRV0 Tracking Numbers…" at bounding box center [589, 260] width 271 height 36
drag, startPoint x: 517, startPoint y: 264, endPoint x: 558, endPoint y: 261, distance: 40.8
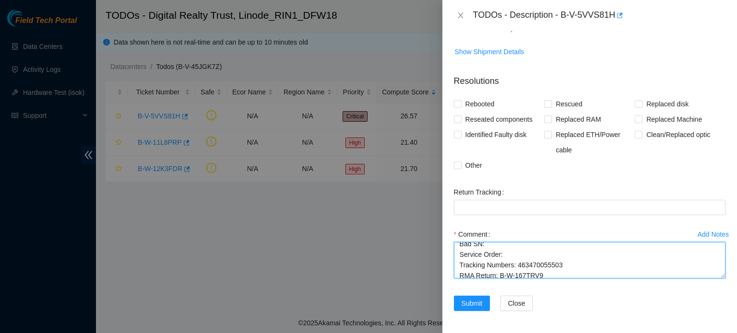
click at [558, 261] on textarea "Ticket: B-V-5VVS81H New SN: Bad SN: Service Order: Tracking Numbers: 4634700555…" at bounding box center [589, 260] width 271 height 36
drag, startPoint x: 499, startPoint y: 269, endPoint x: 539, endPoint y: 269, distance: 40.3
click at [539, 269] on textarea "Ticket: B-V-5VVS81H New SN: Bad SN: Service Order: Tracking Numbers: RMA Return…" at bounding box center [589, 260] width 271 height 36
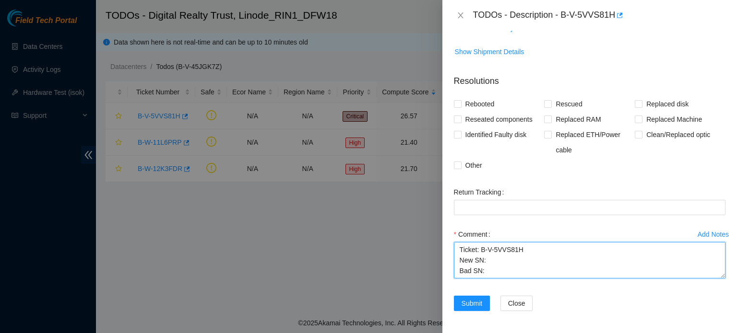
click at [487, 260] on textarea "Ticket: B-V-5VVS81H New SN: Bad SN: Service Order: Tracking Numbers: RMA Return…" at bounding box center [589, 260] width 271 height 36
click at [489, 270] on textarea "Ticket: B-V-5VVS81H New SN: A075B0DC Bad SN: Service Order: Tracking Numbers: R…" at bounding box center [589, 260] width 271 height 36
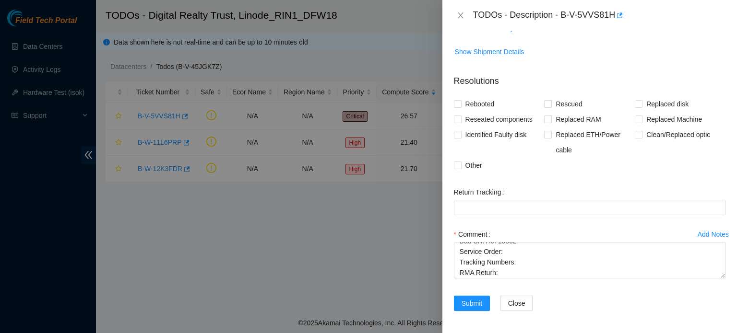
drag, startPoint x: 556, startPoint y: 143, endPoint x: 517, endPoint y: 159, distance: 42.4
click at [517, 159] on div "Other" at bounding box center [499, 165] width 91 height 15
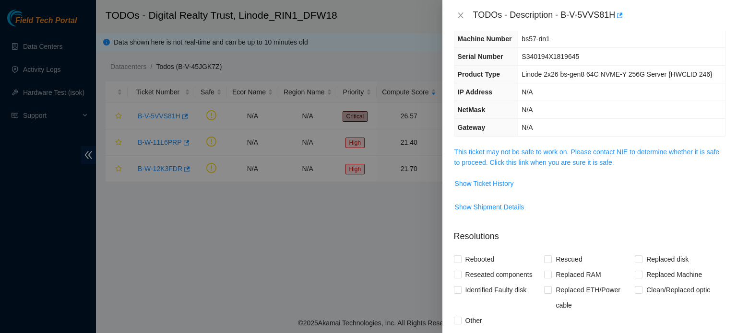
scroll to position [0, 0]
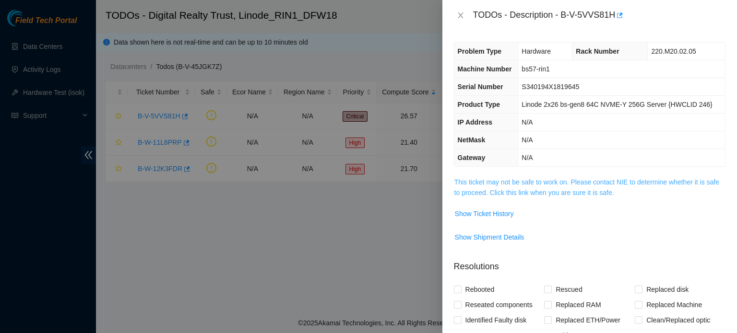
click at [524, 185] on link "This ticket may not be safe to work on. Please contact NIE to determine whether…" at bounding box center [586, 187] width 265 height 18
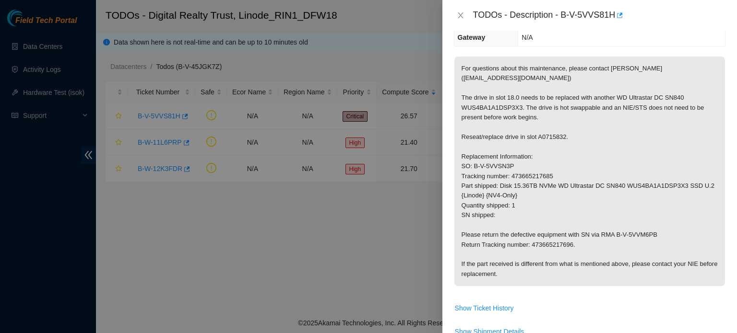
scroll to position [121, 0]
drag, startPoint x: 472, startPoint y: 165, endPoint x: 507, endPoint y: 164, distance: 35.5
click at [507, 164] on p "For questions about this maintenance, please contact Alex Abelson (aabelson@aka…" at bounding box center [589, 171] width 271 height 230
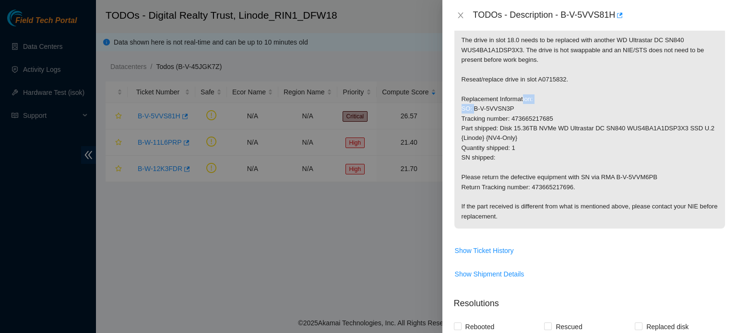
scroll to position [175, 0]
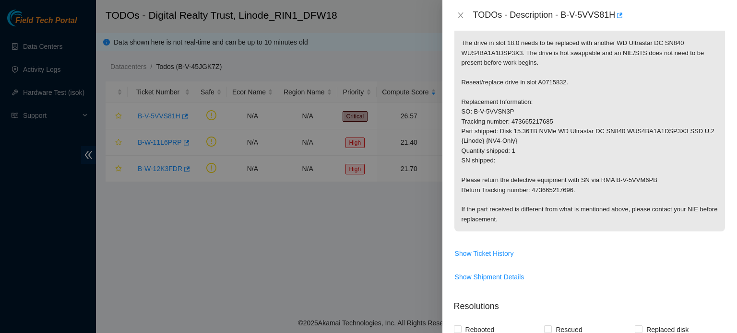
click at [488, 118] on p "For questions about this maintenance, please contact Alex Abelson (aabelson@aka…" at bounding box center [589, 117] width 271 height 230
drag, startPoint x: 473, startPoint y: 110, endPoint x: 510, endPoint y: 110, distance: 36.9
click at [510, 110] on p "For questions about this maintenance, please contact Alex Abelson (aabelson@aka…" at bounding box center [589, 117] width 271 height 230
copy p "B-V-5VVSN3P"
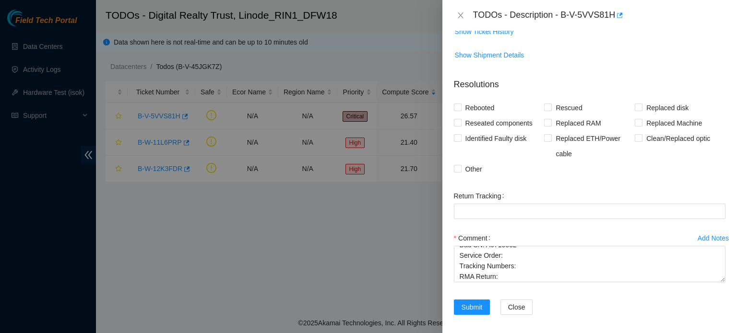
scroll to position [400, 0]
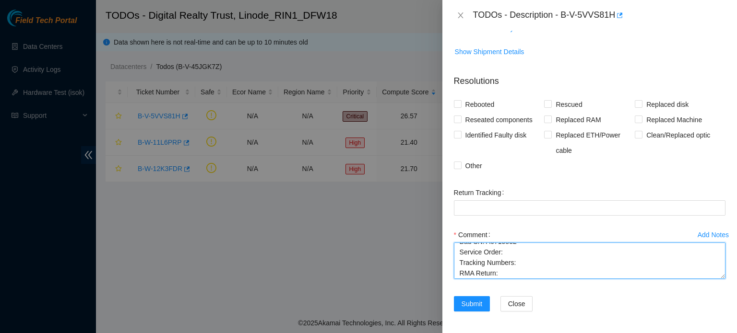
click at [503, 252] on textarea "Ticket: B-V-5VVS81H New SN: A075B0DC Bad SN: A0715832 Service Order: Tracking N…" at bounding box center [589, 261] width 271 height 36
paste textarea "B-V-5VVSN3P"
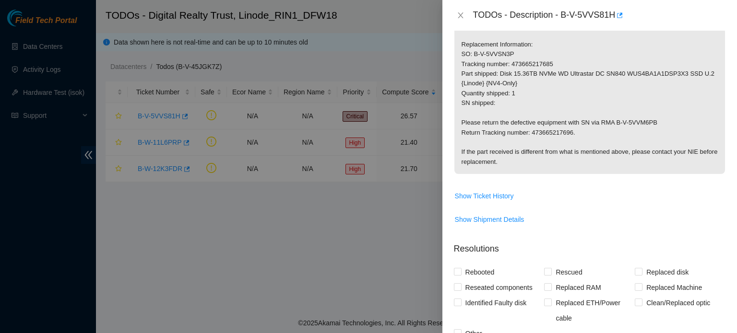
scroll to position [205, 0]
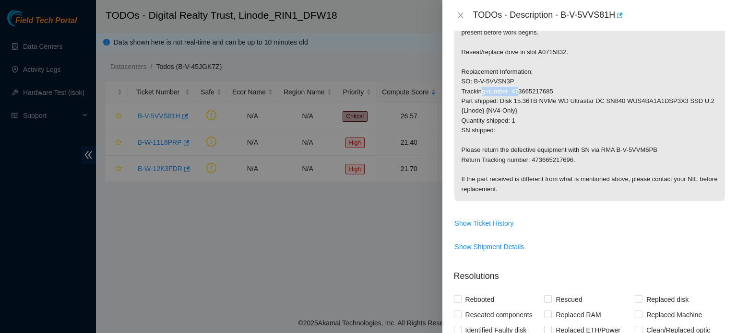
drag, startPoint x: 511, startPoint y: 90, endPoint x: 550, endPoint y: 90, distance: 38.9
click at [550, 90] on p "For questions about this maintenance, please contact Alex Abelson (aabelson@aka…" at bounding box center [589, 87] width 271 height 230
copy p "473665217685"
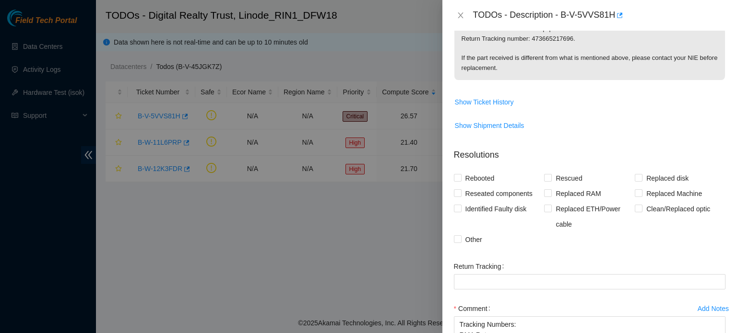
scroll to position [380, 0]
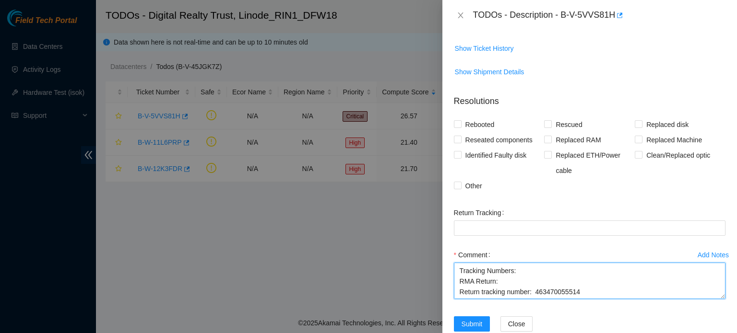
click at [516, 269] on textarea "Ticket: B-V-5VVS81H New SN: A075B0DC Bad SN: A0715832 Service Order: B-V-5VVSN3…" at bounding box center [589, 281] width 271 height 36
paste textarea "473665217685"
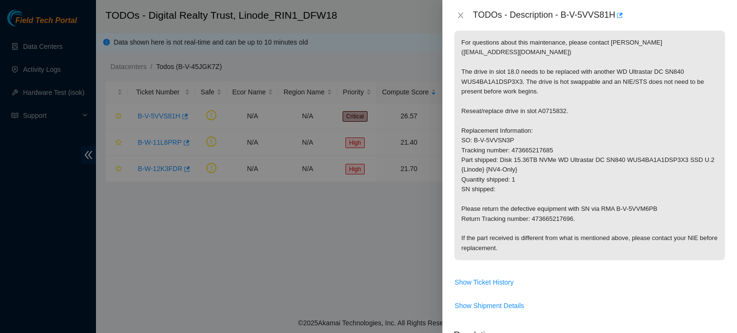
scroll to position [142, 0]
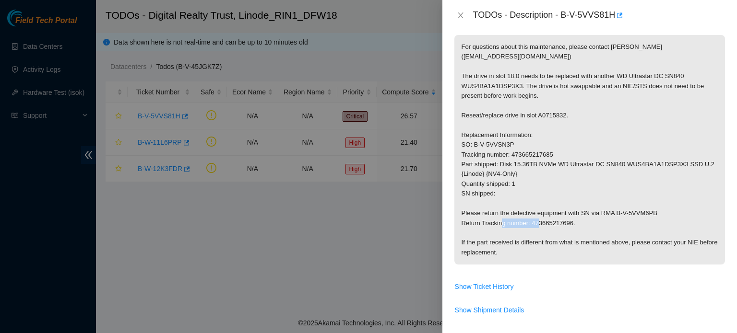
drag, startPoint x: 529, startPoint y: 223, endPoint x: 570, endPoint y: 226, distance: 40.4
click at [570, 226] on p "For questions about this maintenance, please contact Alex Abelson (aabelson@aka…" at bounding box center [589, 150] width 271 height 230
copy p "473665217696"
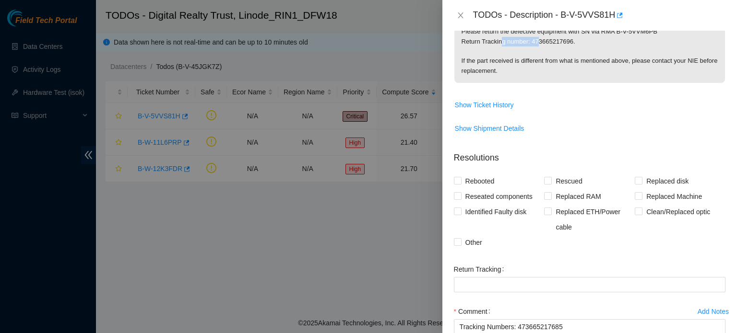
scroll to position [400, 0]
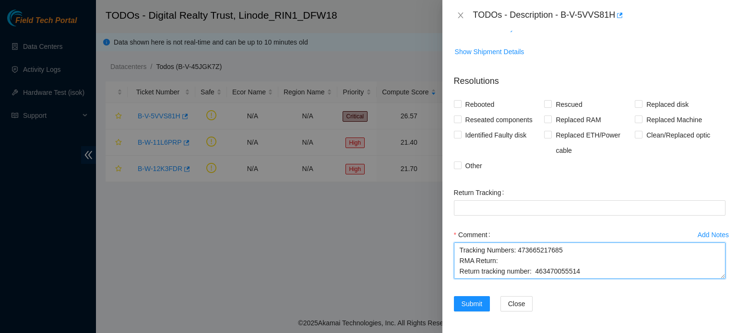
drag, startPoint x: 535, startPoint y: 271, endPoint x: 578, endPoint y: 271, distance: 43.2
click at [578, 271] on textarea "Ticket: B-V-5VVS81H New SN: A075B0DC Bad SN: A0715832 Service Order: B-V-5VVSN3…" at bounding box center [589, 261] width 271 height 36
paste textarea "473665217696"
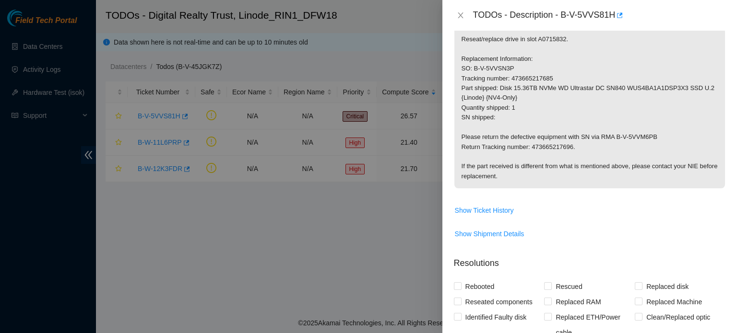
scroll to position [213, 0]
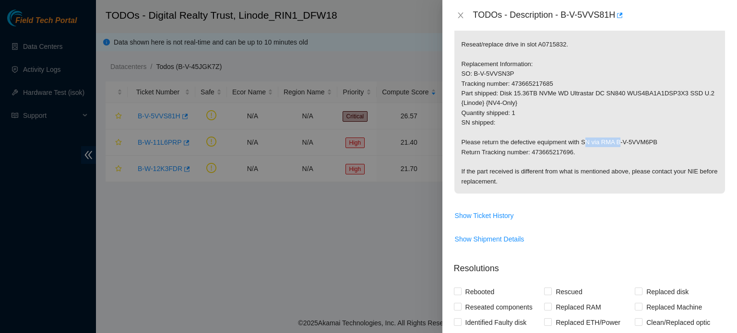
drag, startPoint x: 614, startPoint y: 141, endPoint x: 654, endPoint y: 144, distance: 40.4
click at [654, 144] on p "For questions about this maintenance, please contact Alex Abelson (aabelson@aka…" at bounding box center [589, 79] width 271 height 230
copy p "B-V-5VVM6PB"
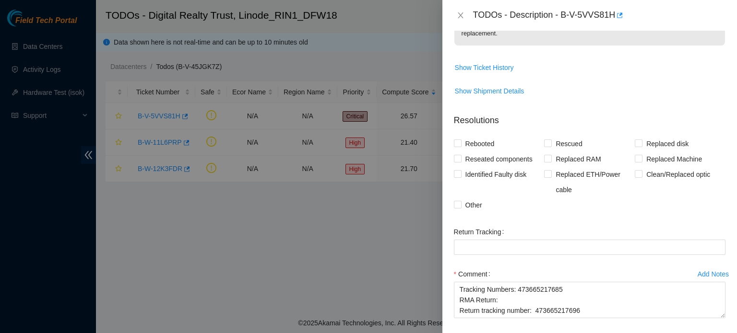
scroll to position [400, 0]
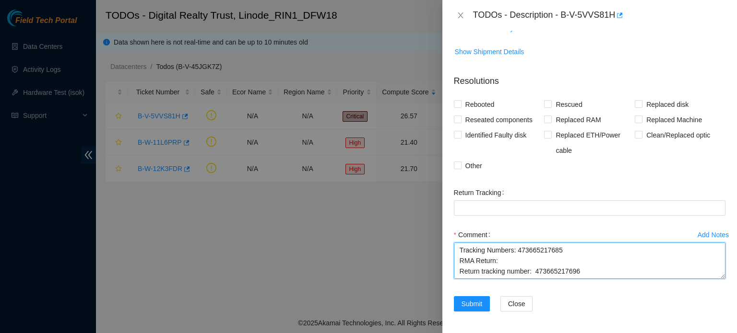
click at [501, 259] on textarea "Ticket: B-V-5VVS81H New SN: A075B0DC Bad SN: A0715832 Service Order: B-V-5VVSN3…" at bounding box center [589, 261] width 271 height 36
paste textarea "B-V-5VVM6PB"
click at [459, 246] on textarea "Ticket: B-V-5VVS81H New SN: A075B0DC Bad SN: A0715832 Service Order: B-V-5VVSN3…" at bounding box center [589, 261] width 271 height 36
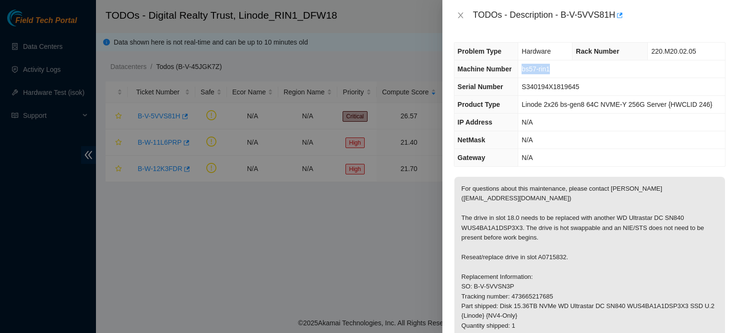
drag, startPoint x: 519, startPoint y: 67, endPoint x: 550, endPoint y: 69, distance: 30.8
click at [550, 69] on td "bs57-rin1" at bounding box center [621, 69] width 207 height 18
copy span "bs57-rin1"
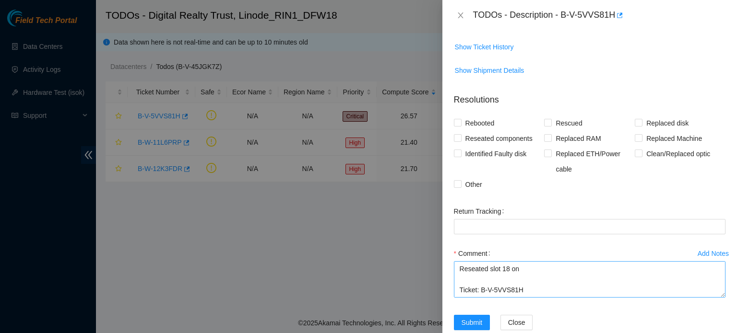
scroll to position [388, 0]
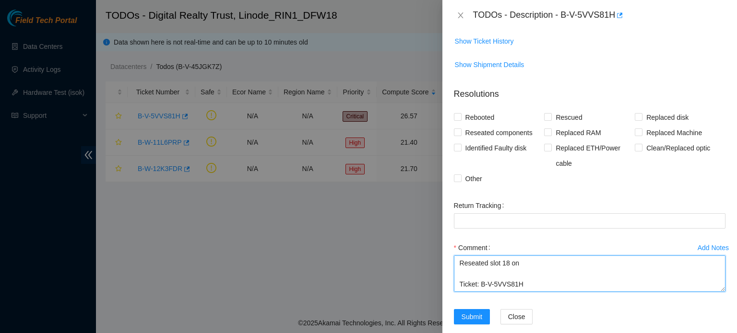
click at [520, 262] on textarea "Reseated slot 18 on Ticket: B-V-5VVS81H New SN: A075B0DC Bad SN: A0715832 Servi…" at bounding box center [589, 274] width 271 height 36
paste textarea "bs57-rin1"
drag, startPoint x: 485, startPoint y: 273, endPoint x: 518, endPoint y: 272, distance: 32.6
click at [518, 272] on textarea "Reseated slot 18 on machine bs57-rin1. Removed old drive Ticket: B-V-5VVS81H Ne…" at bounding box center [589, 274] width 271 height 36
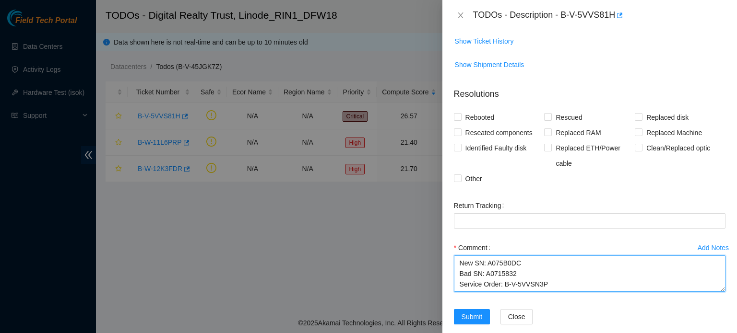
scroll to position [0, 0]
click at [633, 262] on textarea "Reseated slot 18 on machine bs57-rin1. Removed old drive Ticket: B-V-5VVS81H Ne…" at bounding box center [589, 274] width 271 height 36
paste textarea "A0715832"
drag, startPoint x: 487, startPoint y: 268, endPoint x: 518, endPoint y: 270, distance: 30.3
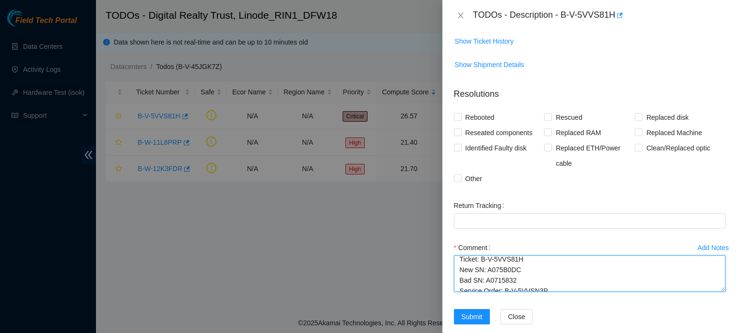
click at [518, 270] on textarea "Reseated slot 18 on machine bs57-rin1. Removed old drive A0715832. Replaced wit…" at bounding box center [589, 274] width 271 height 36
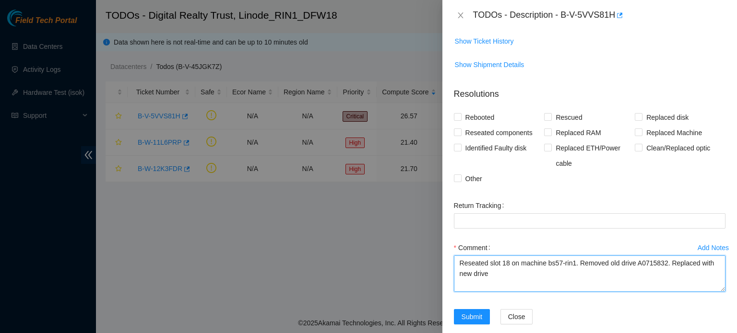
click at [503, 274] on textarea "Reseated slot 18 on machine bs57-rin1. Removed old drive A0715832. Replaced wit…" at bounding box center [589, 274] width 271 height 36
paste textarea "A075B0DC"
click at [458, 261] on textarea "Reseated slot 18 on machine bs57-rin1. Removed old drive A0715832. Replaced wit…" at bounding box center [589, 274] width 271 height 36
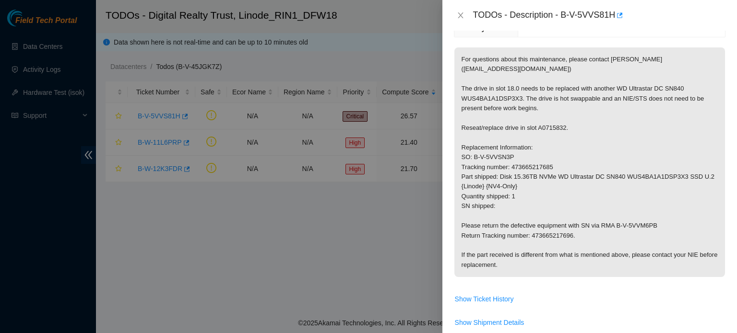
scroll to position [126, 0]
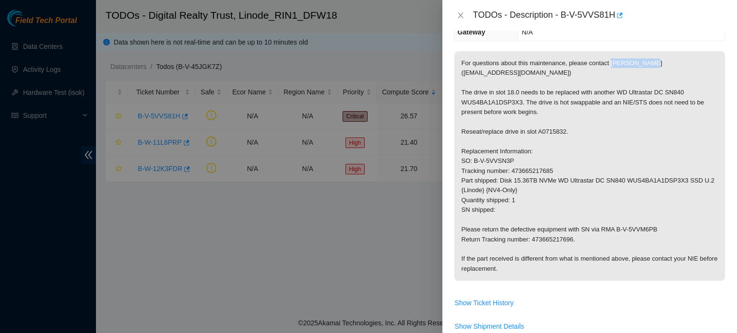
drag, startPoint x: 609, startPoint y: 63, endPoint x: 646, endPoint y: 63, distance: 36.9
click at [646, 63] on p "For questions about this maintenance, please contact Alex Abelson (aabelson@aka…" at bounding box center [589, 166] width 271 height 230
copy p "Alex Abelson"
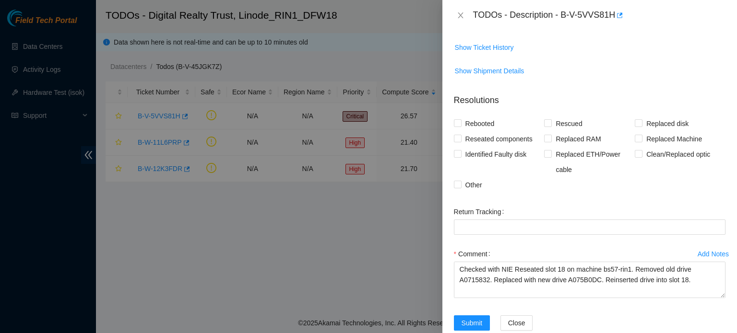
scroll to position [400, 0]
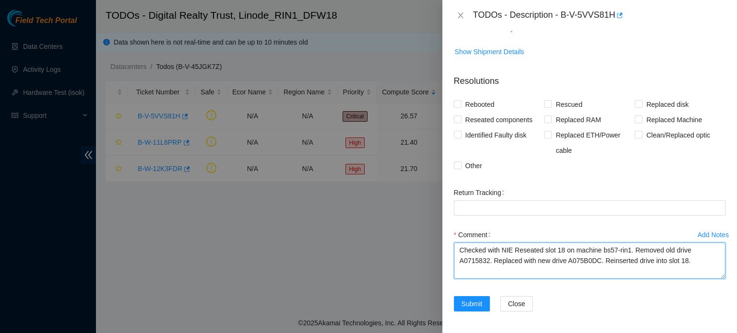
click at [512, 249] on textarea "Checked with NIE Reseated slot 18 on machine bs57-rin1. Removed old drive A0715…" at bounding box center [589, 261] width 271 height 36
paste textarea "Alex Abelson"
click at [482, 247] on textarea "Checked with NIE Alex Abelson to make sure we were safe to start. Reseated slot…" at bounding box center [589, 261] width 271 height 36
drag, startPoint x: 483, startPoint y: 248, endPoint x: 443, endPoint y: 249, distance: 40.3
click at [443, 249] on div "Problem Type Hardware Rack Number 220.M20.02.05 Machine Number bs57-rin1 Serial…" at bounding box center [589, 182] width 294 height 303
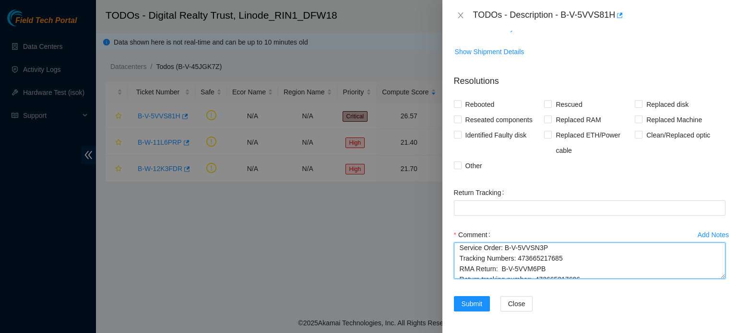
scroll to position [84, 0]
type textarea "Verified with NIE Alex Abelson to make sure we were safe to start. Reseated slo…"
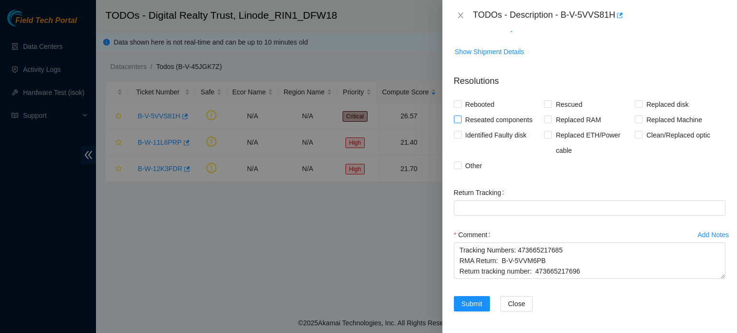
click at [486, 122] on span "Reseated components" at bounding box center [498, 119] width 75 height 15
click at [460, 122] on input "Reseated components" at bounding box center [457, 119] width 7 height 7
checkbox input "true"
click at [637, 103] on span at bounding box center [639, 104] width 8 height 8
click at [637, 103] on input "Replaced disk" at bounding box center [638, 103] width 7 height 7
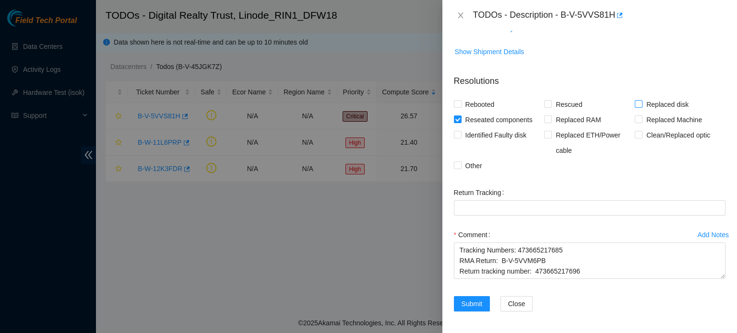
checkbox input "true"
click at [463, 164] on span "Other" at bounding box center [473, 165] width 24 height 15
click at [460, 164] on input "Other" at bounding box center [457, 165] width 7 height 7
checkbox input "true"
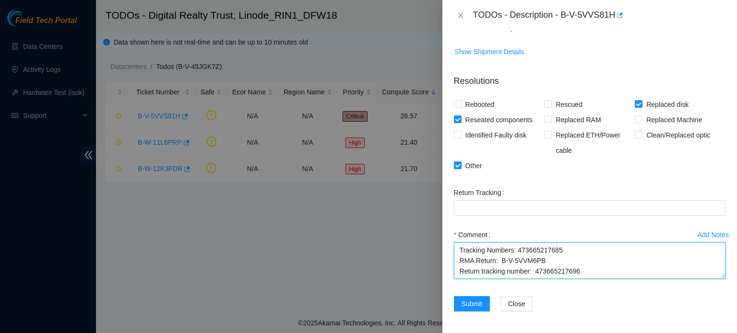
drag, startPoint x: 459, startPoint y: 250, endPoint x: 579, endPoint y: 268, distance: 121.2
click at [579, 268] on textarea "Verified with NIE Alex Abelson to make sure we were safe to start. Reseated slo…" at bounding box center [589, 261] width 271 height 36
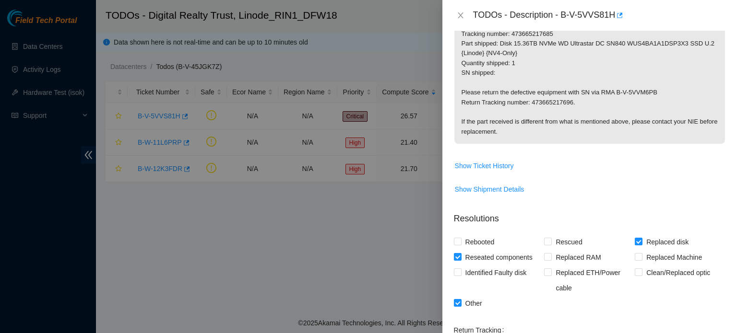
scroll to position [400, 0]
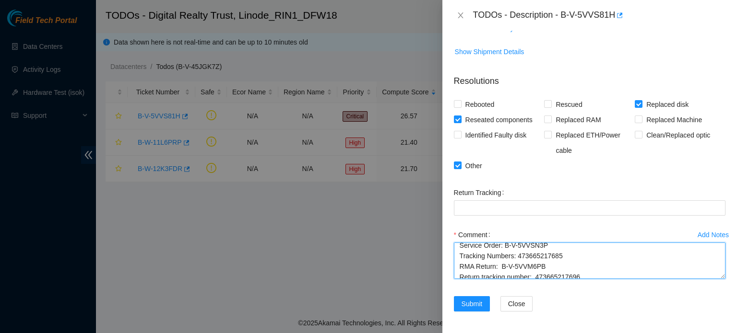
click at [521, 258] on textarea "Verified with NIE Alex Abelson to make sure we were safe to start. Reseated slo…" at bounding box center [589, 261] width 271 height 36
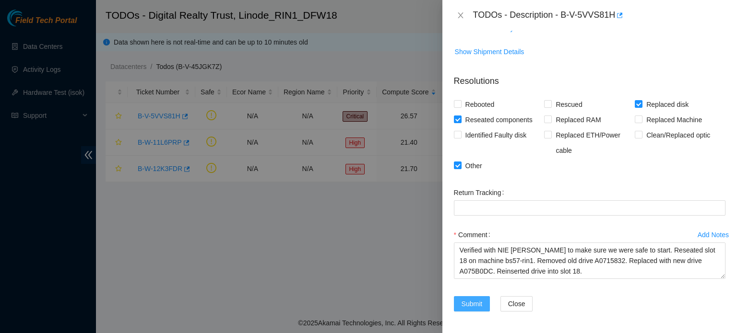
click at [483, 303] on button "Submit" at bounding box center [472, 303] width 36 height 15
type textarea "Ticket: B-W-165UKE5 New SN: WFKA49PD Bad SN: WFK0X8J10000E842E50F Service Order…"
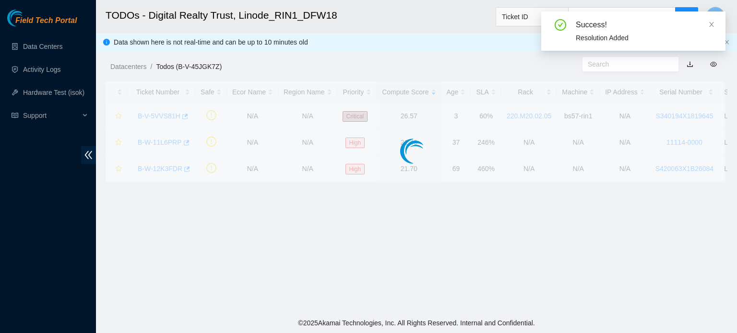
scroll to position [217, 0]
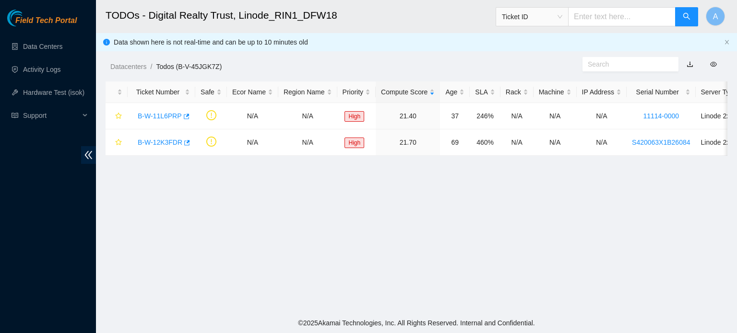
click at [307, 174] on main "TODOs - Digital Realty Trust, Linode_RIN1_DFW18 Ticket ID A Data shown here is …" at bounding box center [416, 156] width 641 height 313
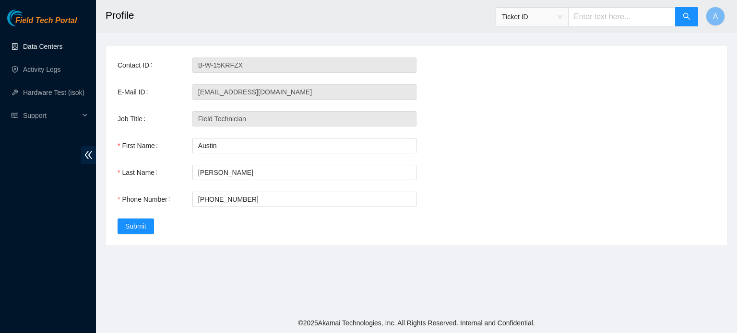
click at [62, 49] on link "Data Centers" at bounding box center [42, 47] width 39 height 8
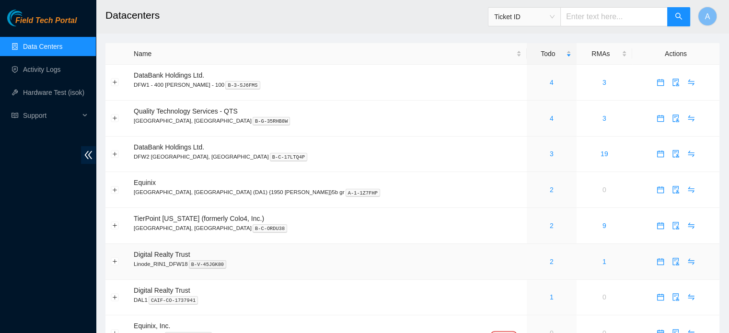
click at [532, 265] on div "2" at bounding box center [551, 262] width 39 height 11
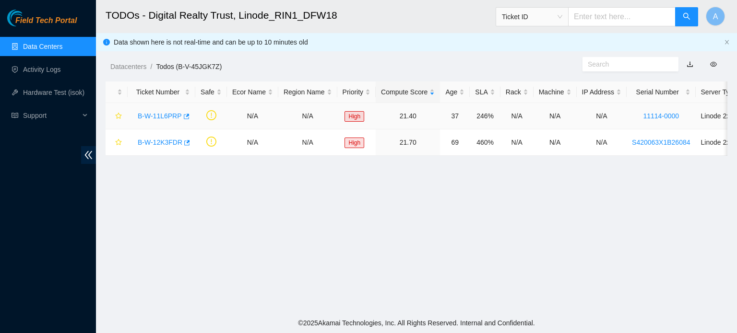
click at [168, 115] on link "B-W-11L6PRP" at bounding box center [160, 116] width 44 height 8
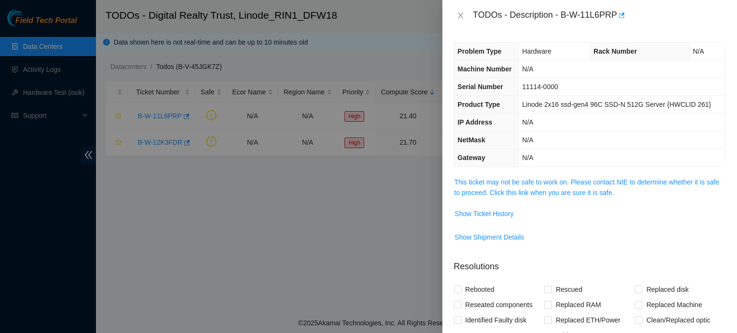
click at [565, 83] on td "11114-0000" at bounding box center [621, 87] width 206 height 18
click at [545, 192] on link "This ticket may not be safe to work on. Please contact NIE to determine whether…" at bounding box center [586, 187] width 265 height 18
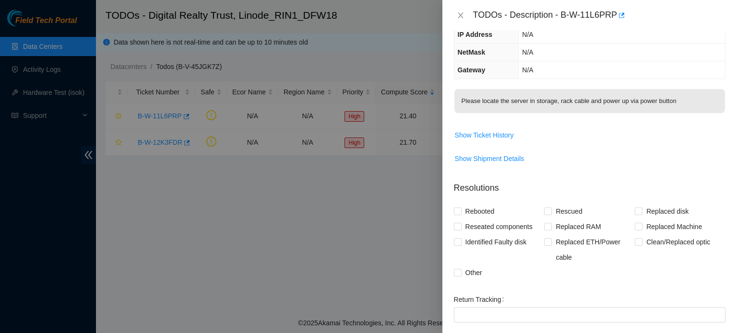
scroll to position [88, 0]
click at [493, 133] on span "Show Ticket History" at bounding box center [484, 134] width 59 height 11
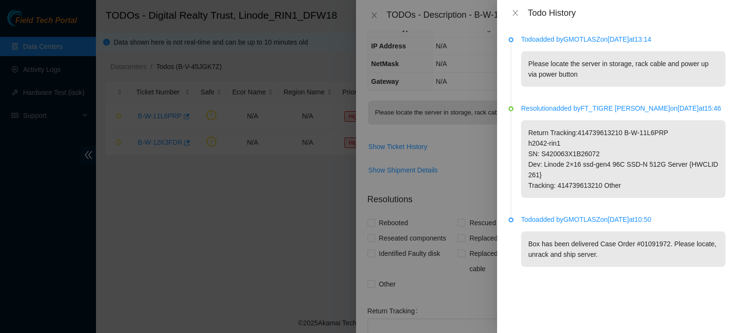
scroll to position [0, 0]
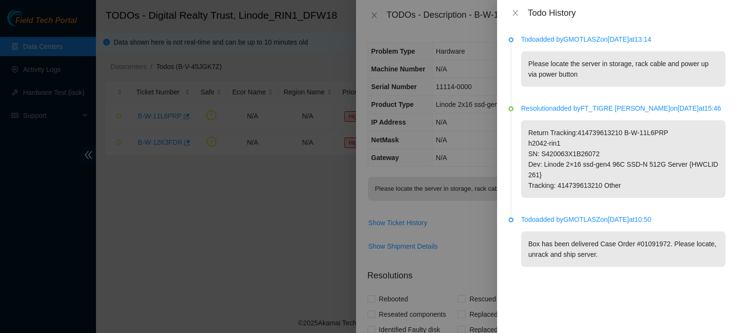
click at [508, 11] on div "Todo History" at bounding box center [617, 13] width 240 height 26
click at [511, 11] on icon "close" at bounding box center [515, 13] width 8 height 8
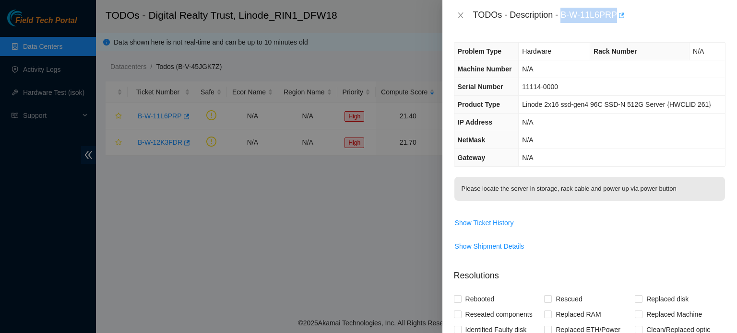
drag, startPoint x: 561, startPoint y: 15, endPoint x: 616, endPoint y: 12, distance: 54.8
click at [616, 12] on div "TODOs - Description - B-W-11L6PRP" at bounding box center [599, 15] width 252 height 15
copy div "B-W-11L6PRP"
